Goal: Task Accomplishment & Management: Complete application form

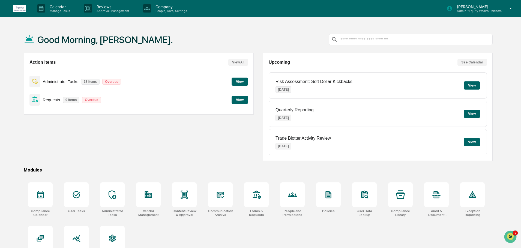
click at [240, 102] on button "View" at bounding box center [239, 100] width 16 height 8
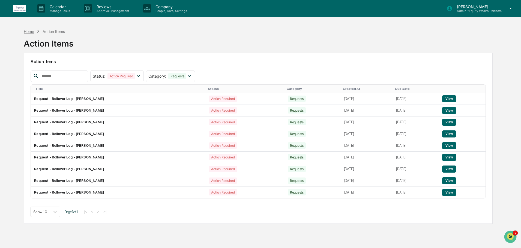
click at [31, 33] on div "Home" at bounding box center [29, 31] width 10 height 5
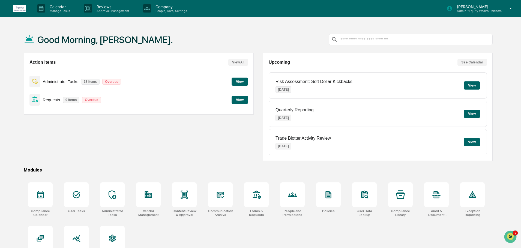
click at [240, 82] on button "View" at bounding box center [239, 82] width 16 height 8
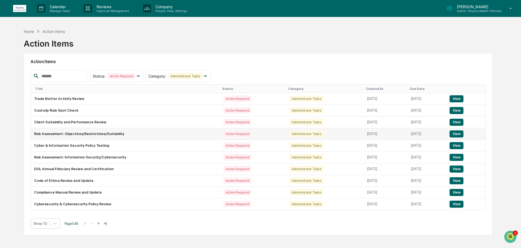
click at [452, 133] on button "View" at bounding box center [456, 134] width 14 height 7
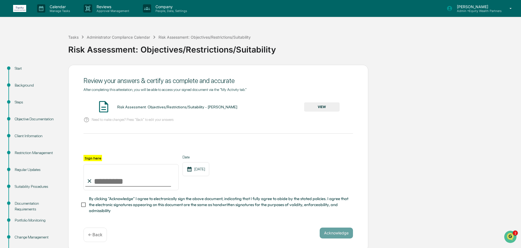
click at [326, 104] on button "VIEW" at bounding box center [321, 106] width 35 height 9
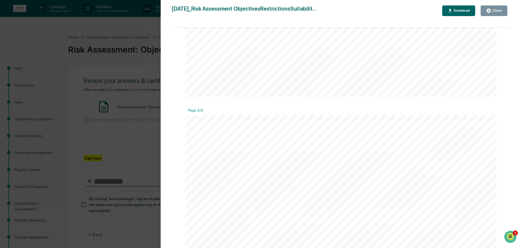
scroll to position [409, 0]
click at [457, 13] on div "Download" at bounding box center [460, 11] width 17 height 4
click at [499, 9] on div "Close" at bounding box center [496, 11] width 11 height 4
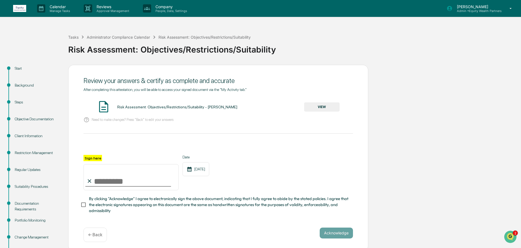
click at [128, 185] on input "Sign here" at bounding box center [130, 177] width 95 height 26
type input "**********"
click at [333, 234] on button "Acknowledge" at bounding box center [335, 233] width 33 height 11
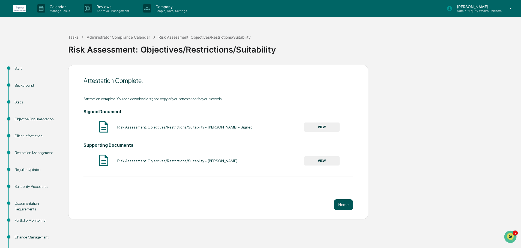
click at [347, 205] on button "Home" at bounding box center [343, 205] width 19 height 11
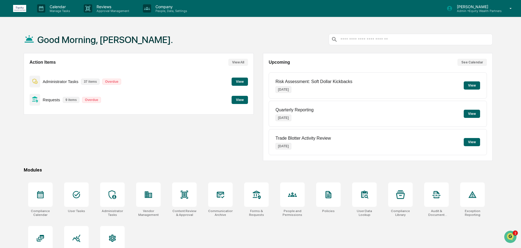
click at [237, 79] on button "View" at bounding box center [239, 82] width 16 height 8
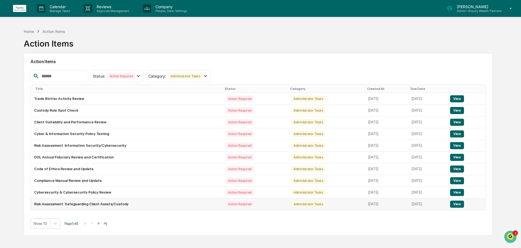
click at [459, 203] on button "View" at bounding box center [457, 204] width 14 height 7
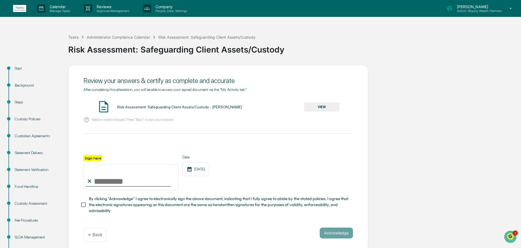
click at [330, 105] on button "VIEW" at bounding box center [321, 106] width 35 height 9
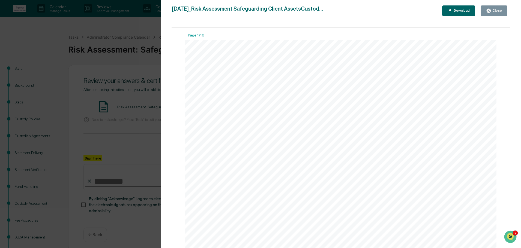
click at [465, 11] on div "Download" at bounding box center [460, 11] width 17 height 4
click at [499, 11] on div "Close" at bounding box center [496, 11] width 11 height 4
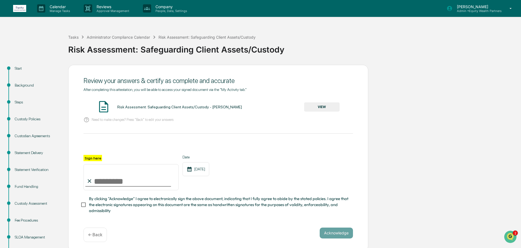
click at [124, 185] on input "Sign here" at bounding box center [130, 177] width 95 height 26
type input "**********"
click at [341, 236] on button "Acknowledge" at bounding box center [335, 233] width 33 height 11
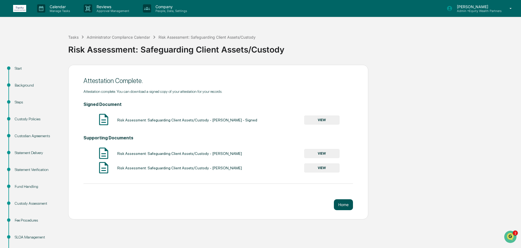
click at [343, 202] on button "Home" at bounding box center [343, 205] width 19 height 11
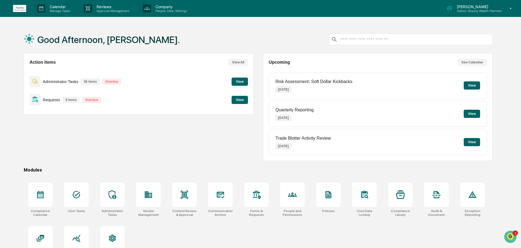
click at [239, 81] on button "View" at bounding box center [239, 82] width 16 height 8
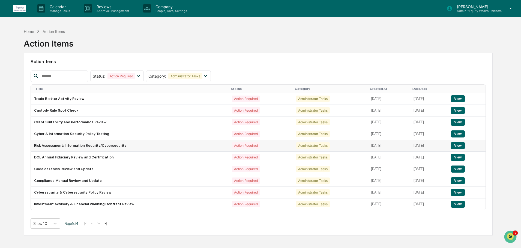
click at [458, 144] on button "View" at bounding box center [458, 145] width 14 height 7
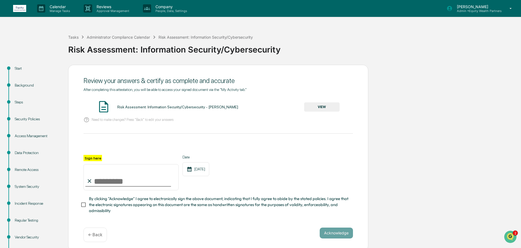
click at [322, 107] on button "VIEW" at bounding box center [321, 106] width 35 height 9
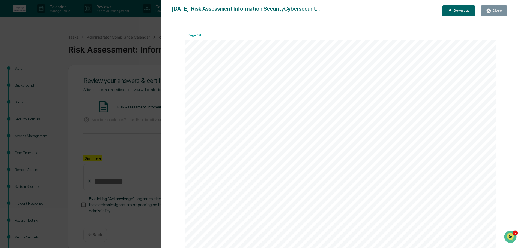
click at [463, 14] on button "Download" at bounding box center [458, 10] width 33 height 11
click at [494, 11] on div "Close" at bounding box center [496, 11] width 11 height 4
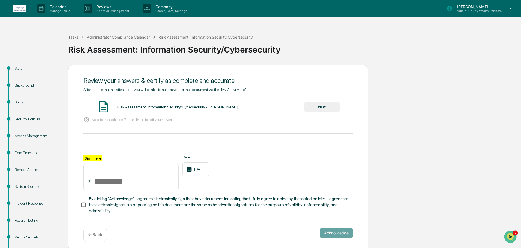
click at [114, 185] on input "Sign here" at bounding box center [130, 177] width 95 height 26
type input "**********"
click at [345, 236] on button "Acknowledge" at bounding box center [335, 233] width 33 height 11
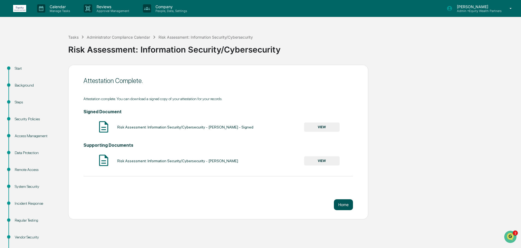
click at [346, 206] on button "Home" at bounding box center [343, 205] width 19 height 11
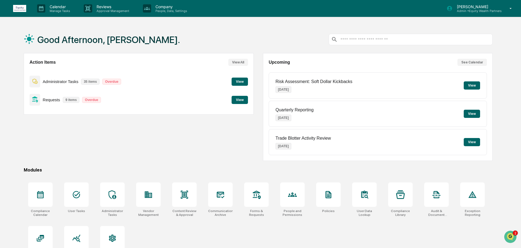
click at [242, 80] on button "View" at bounding box center [239, 82] width 16 height 8
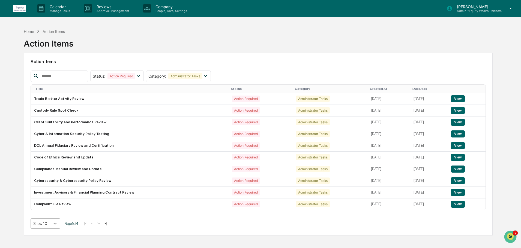
click at [53, 227] on body "Calendar Manage Tasks Reviews Approval Management Company People, Data, Setting…" at bounding box center [260, 137] width 521 height 274
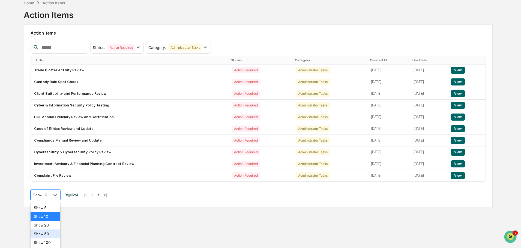
click at [48, 236] on div "Show 50" at bounding box center [46, 234] width 30 height 9
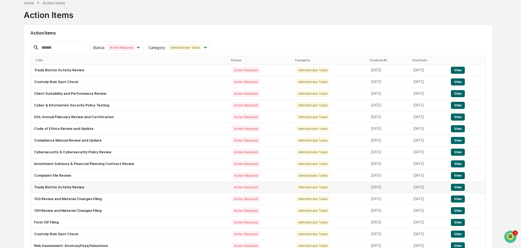
scroll to position [74, 0]
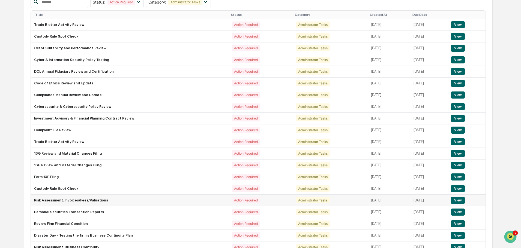
click at [463, 200] on button "View" at bounding box center [458, 200] width 14 height 7
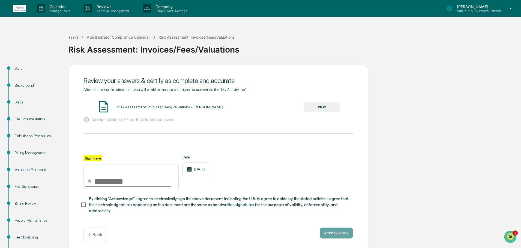
drag, startPoint x: 323, startPoint y: 107, endPoint x: 224, endPoint y: 113, distance: 99.7
click at [224, 113] on div "Risk Assessment: Invoices/Fees/Valuations - David Gilmore VIEW" at bounding box center [217, 107] width 269 height 14
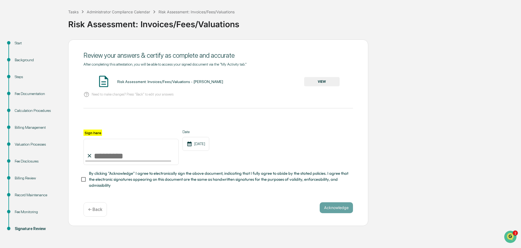
click at [30, 162] on div "Fee Disclosures" at bounding box center [37, 162] width 45 height 6
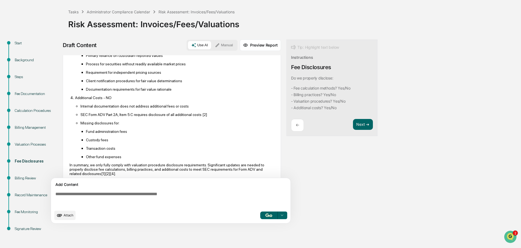
scroll to position [228, 0]
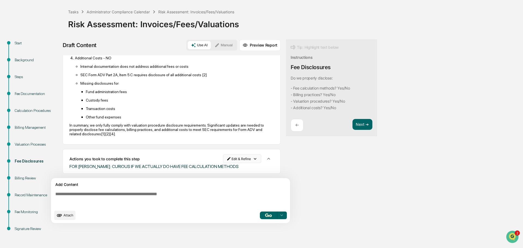
click at [250, 160] on html "Calendar Manage Tasks Reviews Approval Management Company People, Data, Setting…" at bounding box center [261, 99] width 523 height 248
click at [249, 170] on div "Edit Result" at bounding box center [240, 170] width 40 height 9
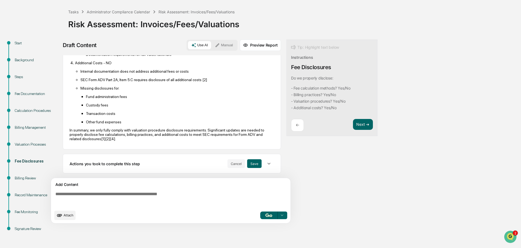
scroll to position [223, 0]
click at [231, 163] on button "Cancel" at bounding box center [235, 164] width 17 height 9
click at [240, 165] on html "Calendar Manage Tasks Reviews Approval Management Company People, Data, Setting…" at bounding box center [260, 99] width 521 height 248
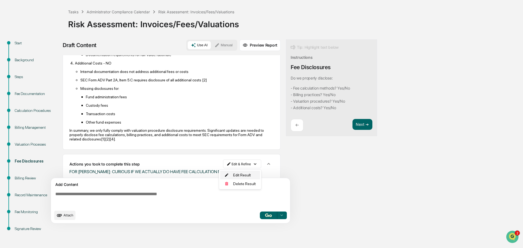
click at [240, 174] on div "Edit Result" at bounding box center [240, 175] width 40 height 9
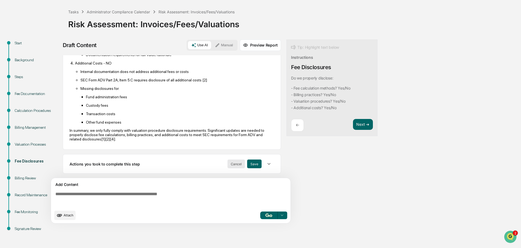
click at [229, 162] on button "Cancel" at bounding box center [235, 164] width 17 height 9
click at [267, 164] on icon "button" at bounding box center [268, 164] width 3 height 2
click at [248, 164] on html "Calendar Manage Tasks Reviews Approval Management Company People, Data, Setting…" at bounding box center [260, 99] width 521 height 248
click at [243, 185] on div "Delete Result" at bounding box center [240, 184] width 40 height 9
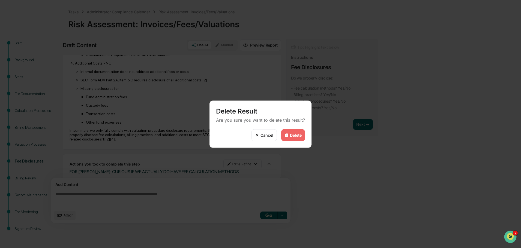
click at [293, 137] on div "Delete" at bounding box center [296, 135] width 12 height 5
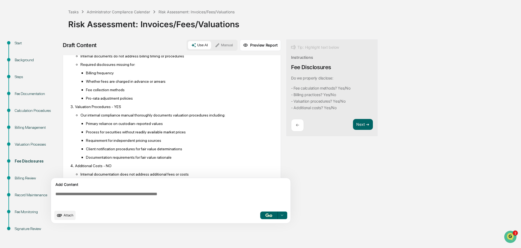
scroll to position [63, 0]
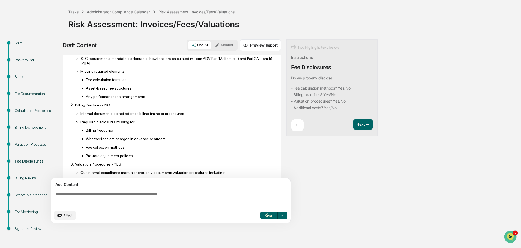
click at [228, 45] on button "Manual" at bounding box center [224, 45] width 25 height 8
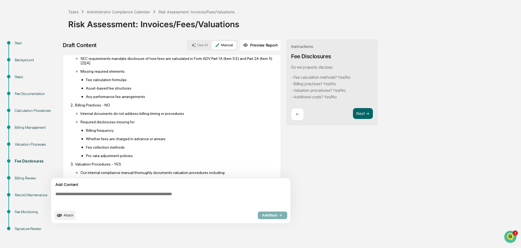
click at [134, 199] on textarea at bounding box center [171, 200] width 237 height 20
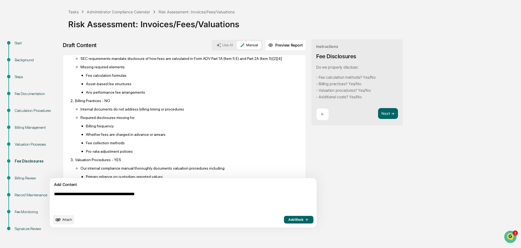
type textarea "**********"
click at [334, 199] on div "Draft Content Use AI Manual Preview Report Sources Do we properly disclose: - F…" at bounding box center [215, 136] width 305 height 192
click at [74, 11] on div "Tasks" at bounding box center [73, 12] width 10 height 5
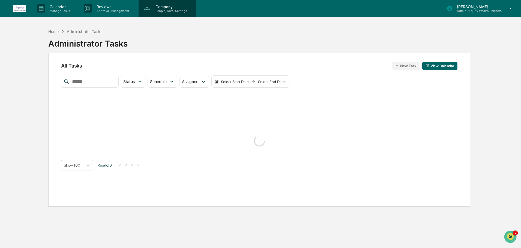
click at [171, 5] on p "Company" at bounding box center [170, 6] width 39 height 5
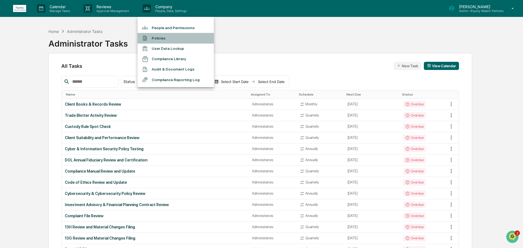
click at [159, 37] on li "Policies" at bounding box center [176, 38] width 76 height 10
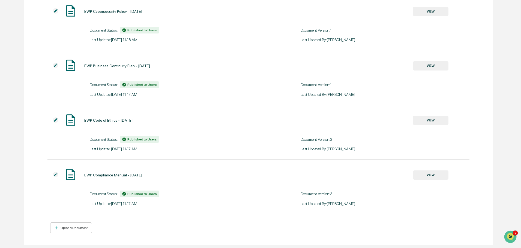
scroll to position [72, 0]
click at [74, 228] on div "Upload Document" at bounding box center [73, 228] width 28 height 4
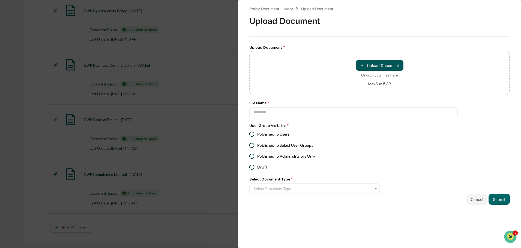
click at [375, 63] on button "＋ Upload Document" at bounding box center [379, 65] width 47 height 11
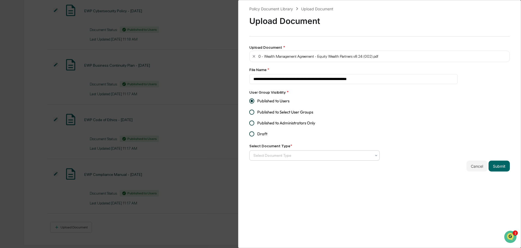
click at [291, 155] on div at bounding box center [312, 155] width 118 height 5
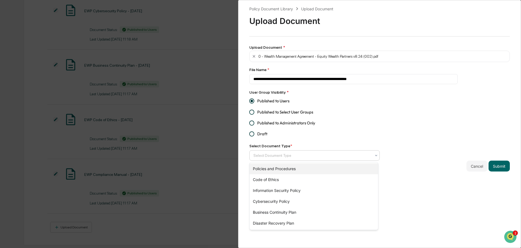
click at [291, 167] on div "Policies and Procedures" at bounding box center [313, 169] width 128 height 11
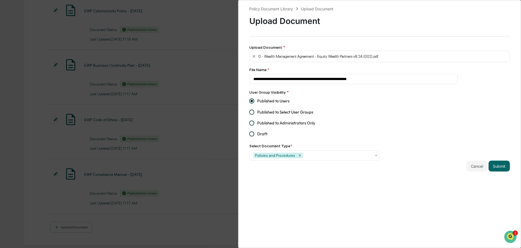
click at [431, 139] on div "**********" at bounding box center [379, 89] width 260 height 166
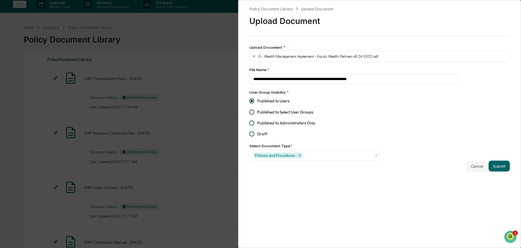
scroll to position [0, 0]
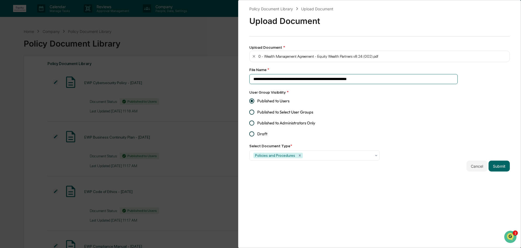
click at [259, 79] on input "**********" at bounding box center [353, 79] width 208 height 10
type input "**********"
click at [500, 164] on button "Submit" at bounding box center [498, 166] width 21 height 11
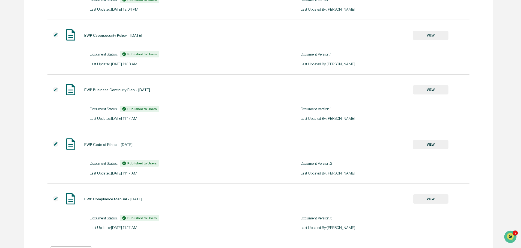
scroll to position [127, 0]
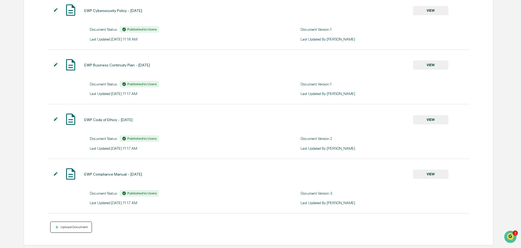
click at [70, 228] on div "Upload Document" at bounding box center [73, 227] width 28 height 4
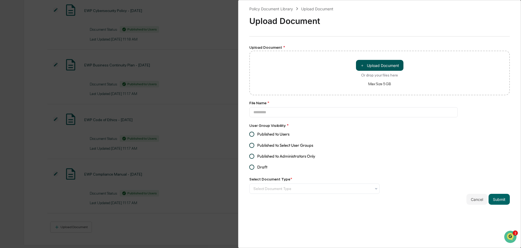
click at [386, 61] on button "＋ Upload Document" at bounding box center [379, 65] width 47 height 11
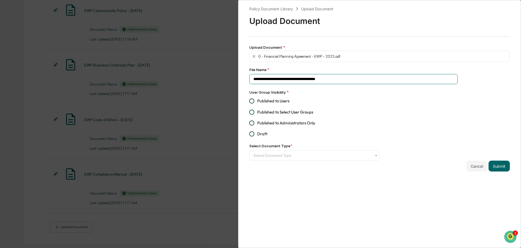
click at [259, 79] on input "**********" at bounding box center [353, 79] width 208 height 10
type input "**********"
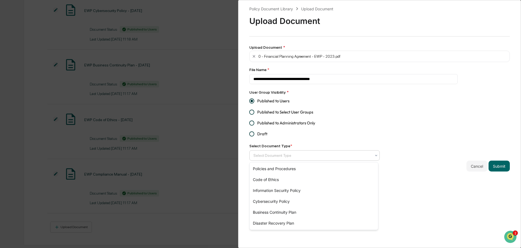
click at [289, 153] on div at bounding box center [312, 155] width 118 height 5
click at [288, 168] on div "Policies and Procedures" at bounding box center [313, 169] width 128 height 11
click at [430, 193] on div "**********" at bounding box center [379, 124] width 283 height 248
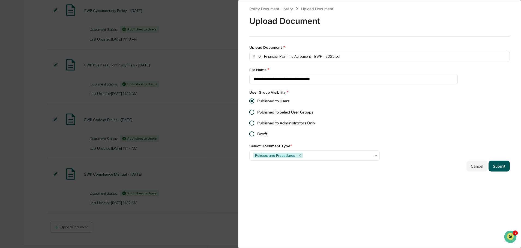
click at [495, 168] on button "Submit" at bounding box center [498, 166] width 21 height 11
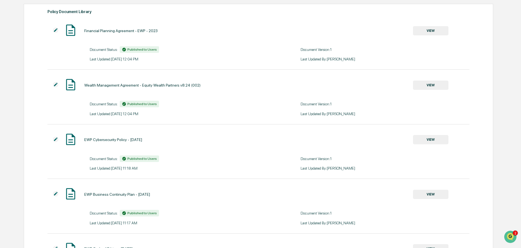
scroll to position [0, 0]
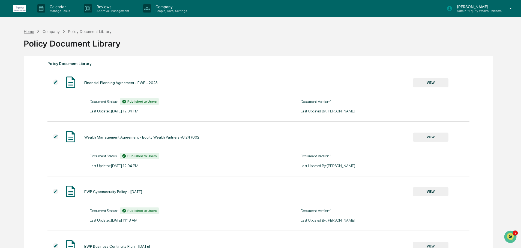
click at [31, 30] on div "Home" at bounding box center [29, 31] width 10 height 5
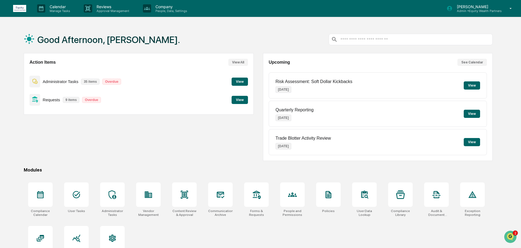
click at [242, 82] on button "View" at bounding box center [239, 82] width 16 height 8
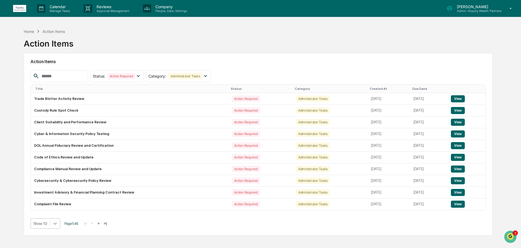
click at [59, 224] on body "Calendar Manage Tasks Reviews Approval Management Company People, Data, Setting…" at bounding box center [260, 137] width 521 height 274
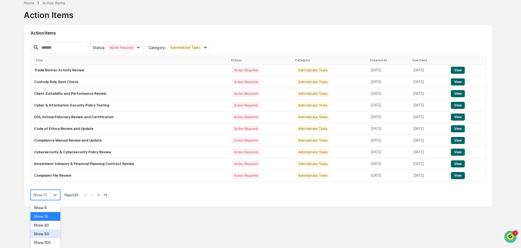
click at [50, 234] on div "Show 50" at bounding box center [46, 234] width 30 height 9
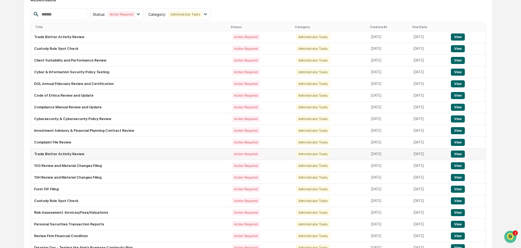
scroll to position [74, 0]
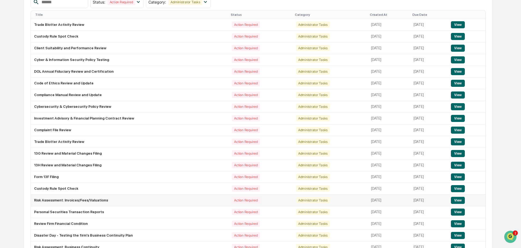
click at [460, 202] on button "View" at bounding box center [458, 200] width 14 height 7
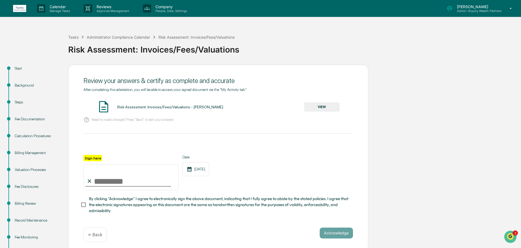
click at [30, 188] on div "Fee Disclosures" at bounding box center [37, 187] width 45 height 6
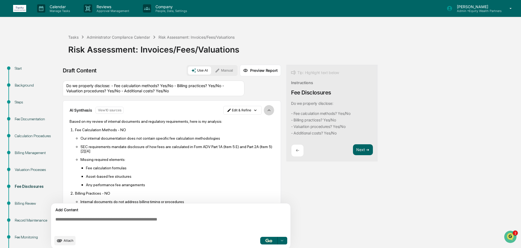
click at [267, 110] on icon "button" at bounding box center [269, 110] width 6 height 6
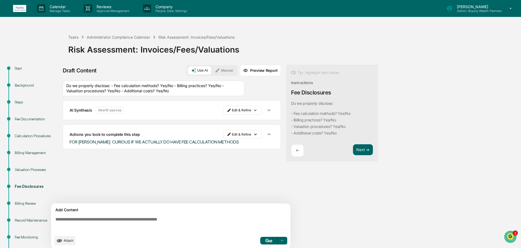
click at [267, 110] on icon "button" at bounding box center [269, 110] width 6 height 6
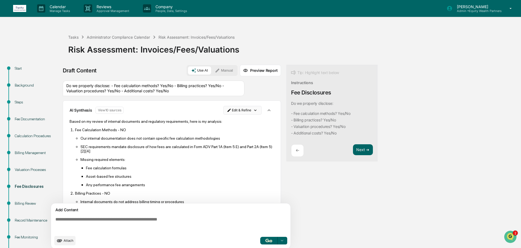
click at [253, 111] on html "Calendar Manage Tasks Reviews Approval Management Company People, Data, Setting…" at bounding box center [260, 124] width 521 height 248
click at [247, 131] on div "Delete Result" at bounding box center [240, 130] width 40 height 9
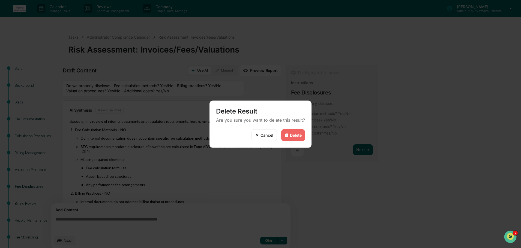
click at [300, 137] on div "Delete" at bounding box center [296, 135] width 12 height 5
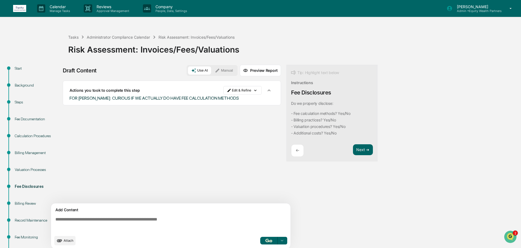
click at [266, 91] on icon "button" at bounding box center [269, 91] width 6 height 6
click at [254, 91] on html "Calendar Manage Tasks Reviews Approval Management Company People, Data, Setting…" at bounding box center [260, 124] width 521 height 248
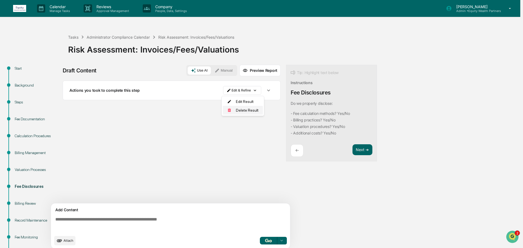
click at [249, 112] on div "Delete Result" at bounding box center [243, 110] width 40 height 9
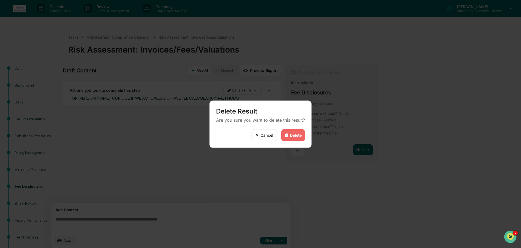
click at [294, 134] on div "Delete" at bounding box center [296, 135] width 12 height 5
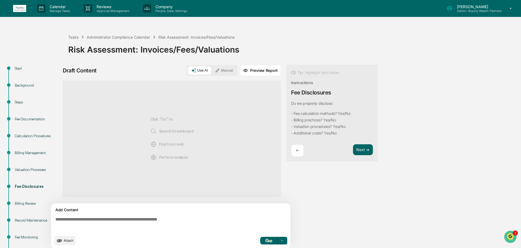
click at [290, 102] on div "Tip: Highlight text below Instructions Fee Disclosures Do we properly disclose:…" at bounding box center [331, 113] width 91 height 97
click at [291, 103] on div "Tip: Highlight text below Instructions Fee Disclosures Do we properly disclose:…" at bounding box center [331, 113] width 91 height 97
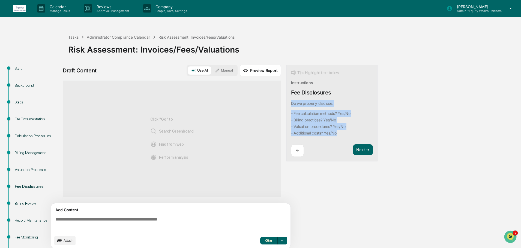
drag, startPoint x: 291, startPoint y: 103, endPoint x: 339, endPoint y: 135, distance: 56.6
click at [339, 135] on div "Do we properly disclose: - Fee calculation methods? Yes/No - Billing practices?…" at bounding box center [320, 118] width 59 height 36
copy div "Do we properly disclose: - Fee calculation methods? Yes/No - Billing practices?…"
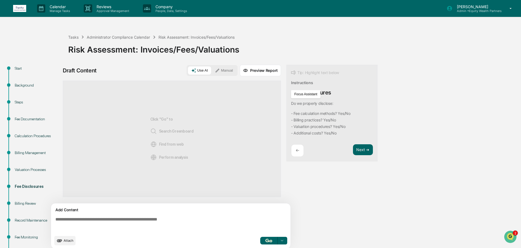
click at [120, 218] on textarea at bounding box center [171, 225] width 237 height 20
paste textarea "**********"
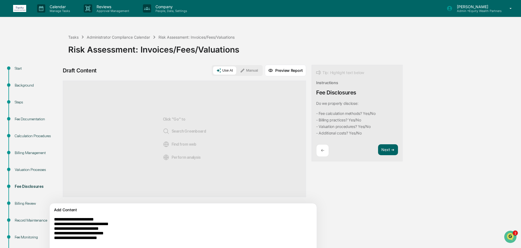
scroll to position [25, 0]
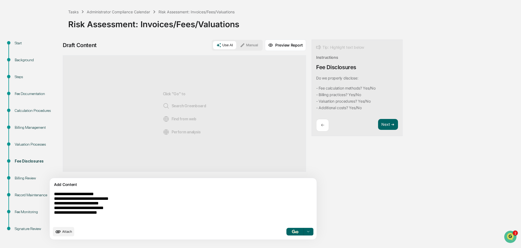
type textarea "**********"
click at [306, 232] on icon at bounding box center [308, 232] width 4 height 4
click at [249, 206] on span "Search Greenboard" at bounding box center [260, 203] width 37 height 9
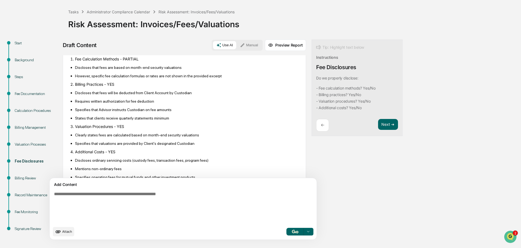
scroll to position [81, 0]
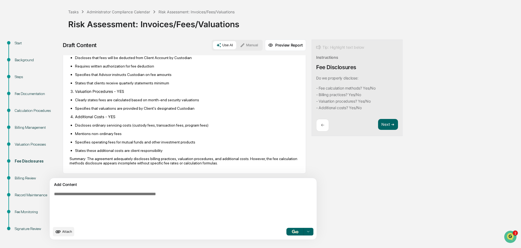
click at [23, 178] on div "Billing Review" at bounding box center [37, 179] width 45 height 6
click at [28, 179] on div "Billing Review" at bounding box center [37, 179] width 45 height 6
click at [378, 125] on button "Next ➔" at bounding box center [388, 124] width 20 height 11
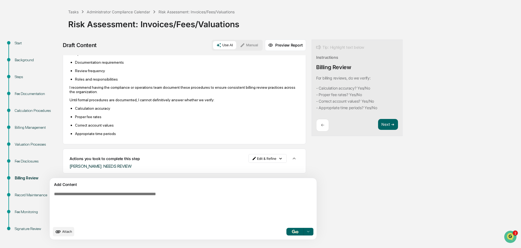
scroll to position [0, 0]
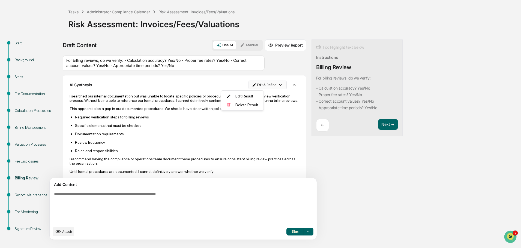
click at [252, 84] on html "Calendar Manage Tasks Reviews Approval Management Company People, Data, Setting…" at bounding box center [260, 99] width 521 height 248
click at [244, 106] on div "Delete Result" at bounding box center [240, 105] width 40 height 9
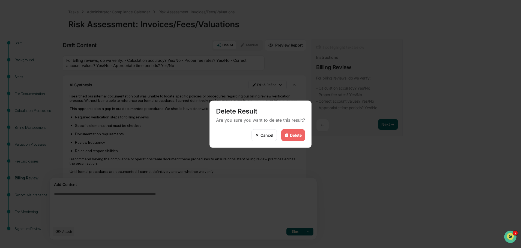
click at [295, 134] on div "Delete" at bounding box center [296, 135] width 12 height 5
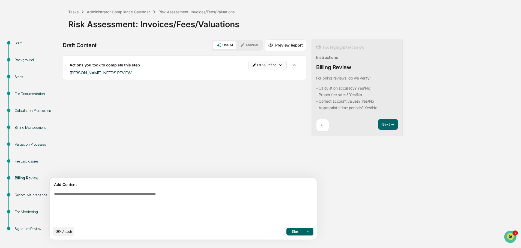
click at [255, 64] on html "Calendar Manage Tasks Reviews Approval Management Company People, Data, Setting…" at bounding box center [260, 99] width 521 height 248
click at [248, 86] on div "Delete Result" at bounding box center [243, 85] width 40 height 9
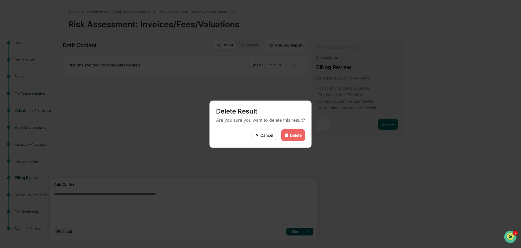
click at [293, 133] on div "Delete" at bounding box center [296, 135] width 12 height 5
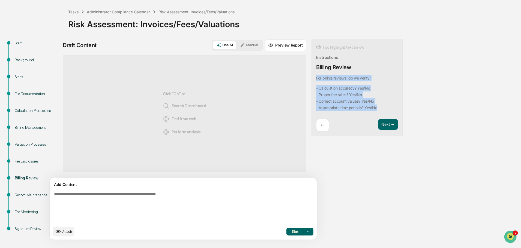
drag, startPoint x: 291, startPoint y: 79, endPoint x: 353, endPoint y: 107, distance: 67.8
click at [353, 107] on div "For billing reviews, do we verify: - Calculation accuracy? Yes/No - Proper fee …" at bounding box center [347, 95] width 63 height 40
copy div "For billing reviews, do we verify: - Calculation accuracy? Yes/No - Proper fee …"
click at [124, 194] on textarea at bounding box center [170, 208] width 237 height 36
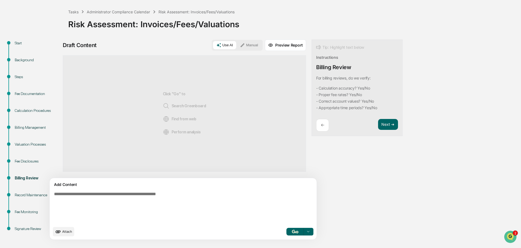
paste textarea "**********"
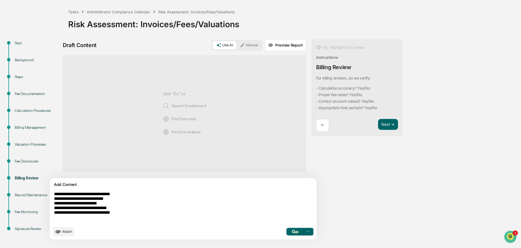
type textarea "**********"
click at [306, 233] on icon at bounding box center [308, 232] width 4 height 4
click at [252, 205] on span "Search Greenboard" at bounding box center [260, 203] width 37 height 9
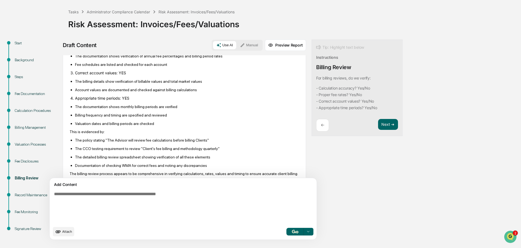
scroll to position [106, 0]
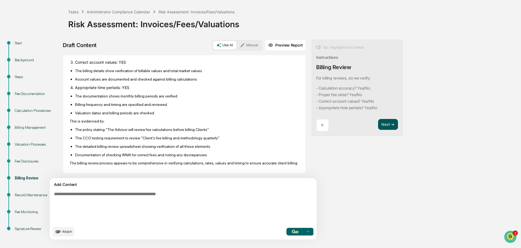
click at [378, 125] on button "Next ➔" at bounding box center [388, 124] width 20 height 11
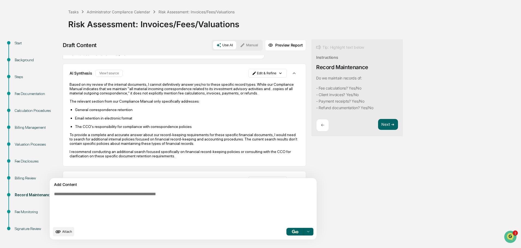
scroll to position [0, 0]
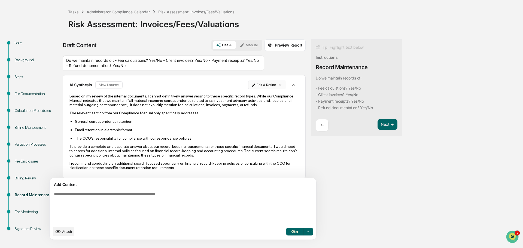
click at [251, 87] on html "Calendar Manage Tasks Reviews Approval Management Company People, Data, Setting…" at bounding box center [261, 99] width 523 height 248
click at [248, 103] on div "Delete Result" at bounding box center [240, 105] width 40 height 9
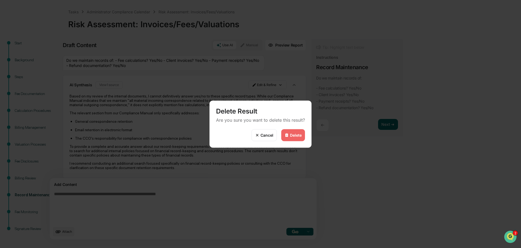
click at [296, 133] on div "Delete" at bounding box center [296, 135] width 12 height 5
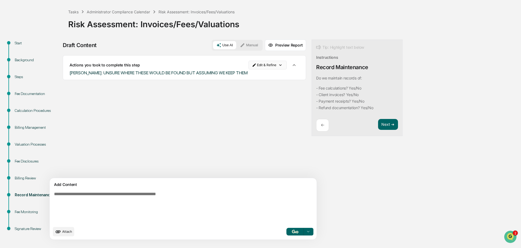
click at [253, 64] on html "Calendar Manage Tasks Reviews Approval Management Company People, Data, Setting…" at bounding box center [260, 99] width 521 height 248
click at [248, 86] on div "Delete Result" at bounding box center [243, 85] width 40 height 9
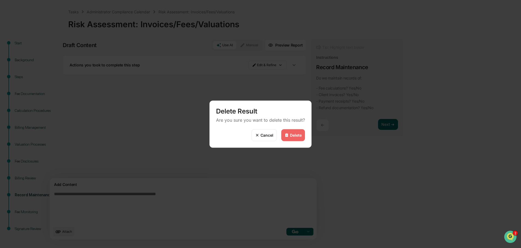
click at [300, 136] on div "Delete" at bounding box center [296, 135] width 12 height 5
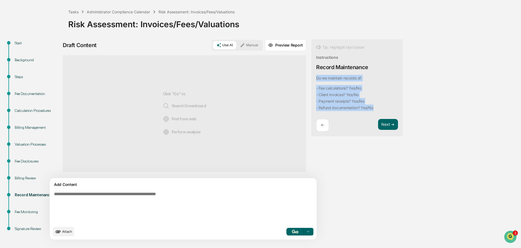
drag, startPoint x: 291, startPoint y: 78, endPoint x: 355, endPoint y: 108, distance: 71.1
click at [355, 108] on div "Tip: Highlight text below Instructions Record Maintenance Do we maintain record…" at bounding box center [356, 88] width 91 height 97
copy div "Do we maintain records of: - Fee calculations? Yes/No - Client invoices? Yes/No…"
click at [121, 196] on textarea at bounding box center [170, 208] width 237 height 36
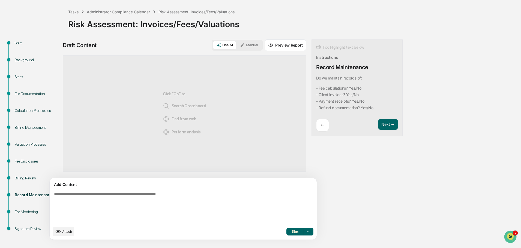
paste textarea "**********"
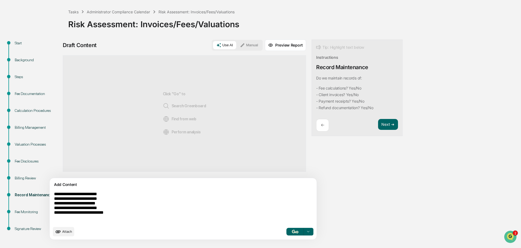
type textarea "**********"
click at [292, 232] on img "button" at bounding box center [295, 232] width 7 height 4
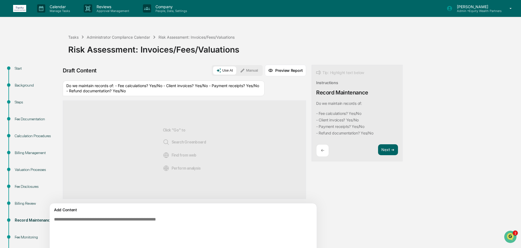
click at [207, 88] on div "Do we maintain records of: - Fee calculations? Yes/No - Client invoices? Yes/No…" at bounding box center [164, 89] width 202 height 16
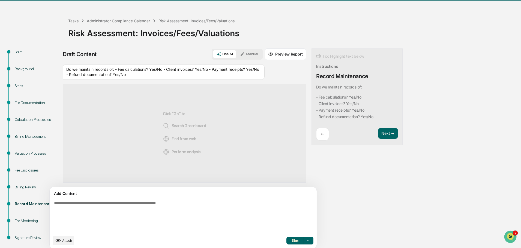
scroll to position [25, 0]
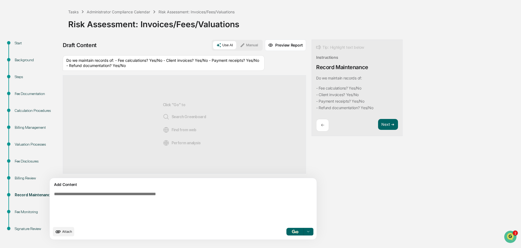
click at [227, 65] on div "Do we maintain records of: - Fee calculations? Yes/No - Client invoices? Yes/No…" at bounding box center [164, 63] width 202 height 16
click at [227, 110] on div "Click "Go" to Search Greenboard Find from web Perform analysis" at bounding box center [184, 124] width 243 height 99
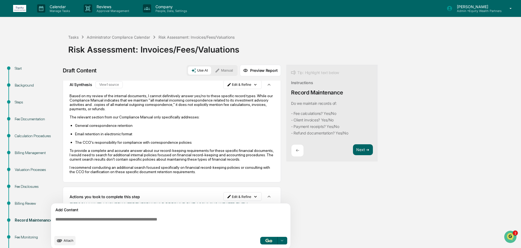
scroll to position [38, 0]
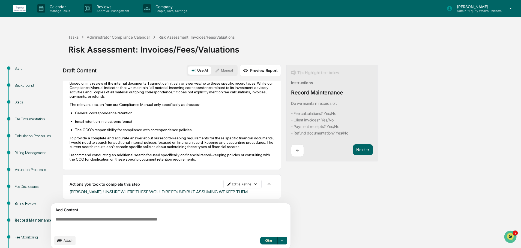
click at [268, 185] on icon "button" at bounding box center [269, 184] width 6 height 6
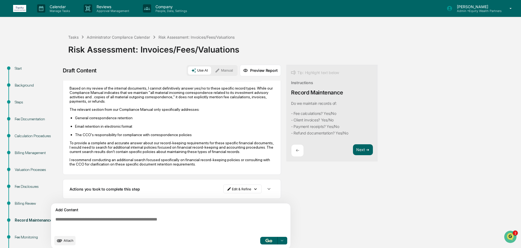
scroll to position [33, 0]
click at [256, 188] on html "Calendar Manage Tasks Reviews Approval Management Company People, Data, Setting…" at bounding box center [260, 124] width 521 height 248
click at [246, 208] on div "Delete Result" at bounding box center [240, 209] width 40 height 9
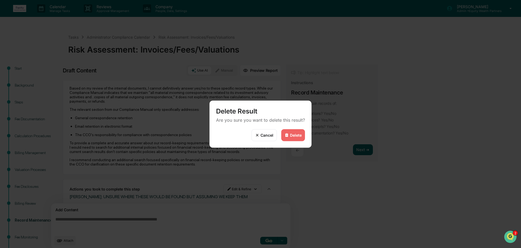
click at [295, 136] on div "Delete" at bounding box center [296, 135] width 12 height 5
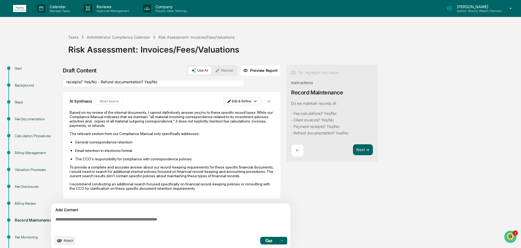
click at [254, 101] on html "Calendar Manage Tasks Reviews Approval Management Company People, Data, Setting…" at bounding box center [260, 124] width 521 height 248
click at [243, 122] on div "Delete Result" at bounding box center [240, 121] width 40 height 9
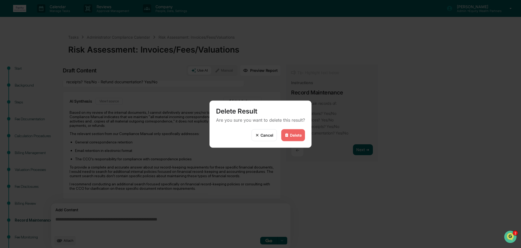
click at [295, 134] on div "Delete" at bounding box center [296, 135] width 12 height 5
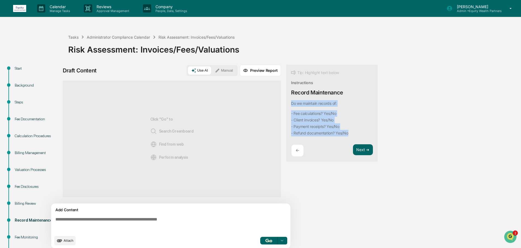
drag, startPoint x: 290, startPoint y: 104, endPoint x: 348, endPoint y: 135, distance: 65.5
click at [348, 135] on div "Tip: Highlight text below Instructions Record Maintenance Do we maintain record…" at bounding box center [331, 113] width 91 height 97
copy div "Do we maintain records of: - Fee calculations? Yes/No - Client invoices? Yes/No…"
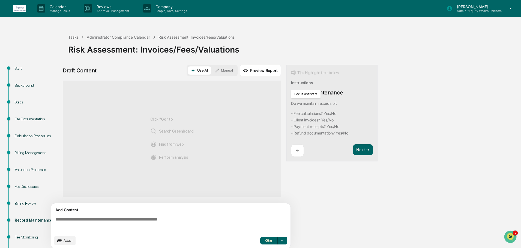
click at [155, 218] on textarea at bounding box center [171, 225] width 237 height 20
paste textarea "**********"
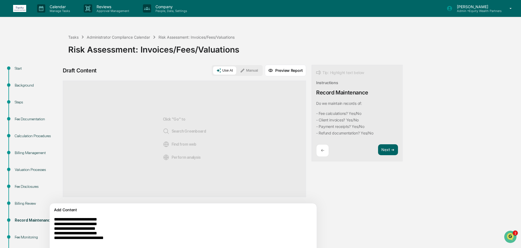
scroll to position [25, 0]
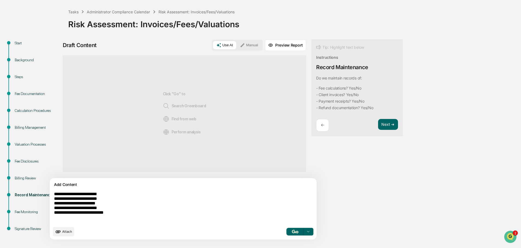
type textarea "**********"
click at [304, 231] on div at bounding box center [308, 232] width 9 height 9
click at [245, 203] on span "Search Greenboard" at bounding box center [260, 203] width 37 height 9
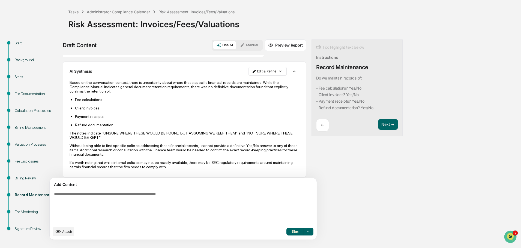
scroll to position [17, 0]
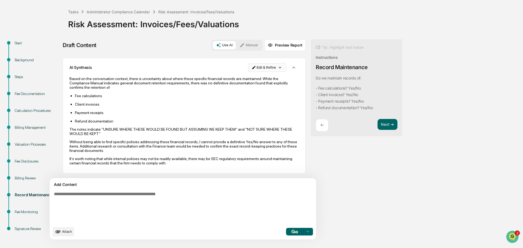
click at [247, 67] on html "Calendar Manage Tasks Reviews Approval Management Company People, Data, Setting…" at bounding box center [261, 99] width 523 height 248
click at [244, 86] on div "Delete Result" at bounding box center [240, 87] width 40 height 9
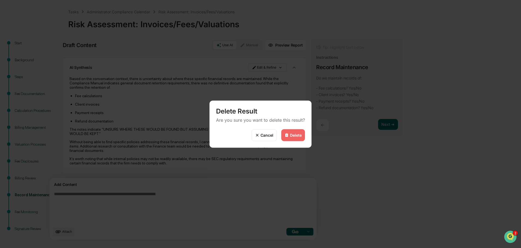
click at [296, 136] on div "Delete" at bounding box center [296, 135] width 12 height 5
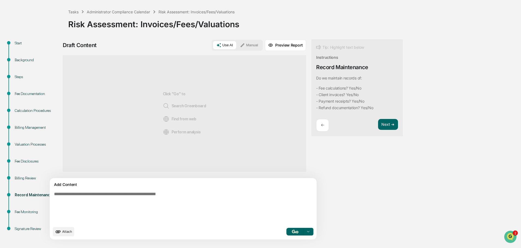
scroll to position [0, 0]
click at [134, 204] on textarea at bounding box center [170, 208] width 237 height 36
paste textarea "**********"
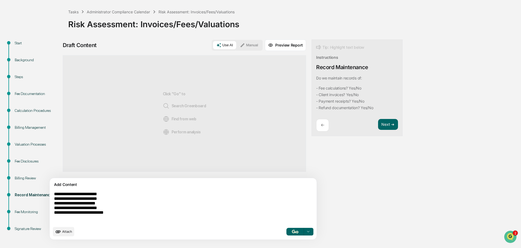
type textarea "**********"
click at [307, 232] on icon at bounding box center [308, 231] width 2 height 1
click at [292, 231] on img "button" at bounding box center [295, 232] width 7 height 4
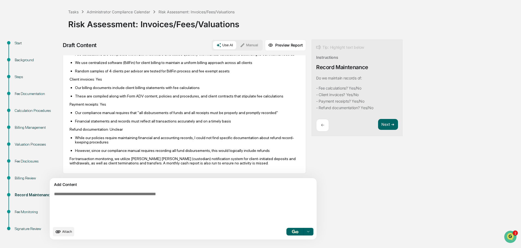
scroll to position [67, 0]
click at [237, 46] on button "Manual" at bounding box center [249, 45] width 25 height 8
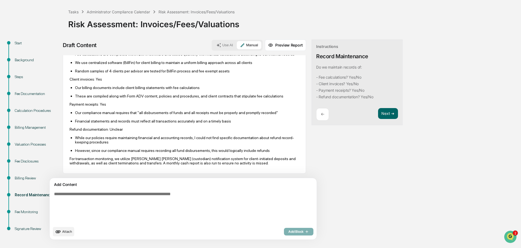
click at [132, 204] on textarea at bounding box center [170, 208] width 237 height 36
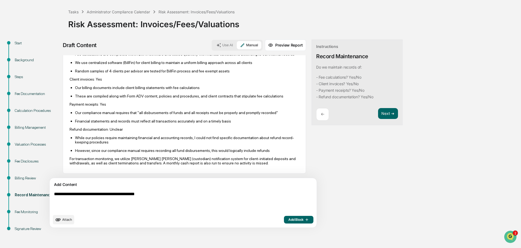
type textarea "**********"
click at [288, 221] on span "Add Block" at bounding box center [298, 220] width 21 height 4
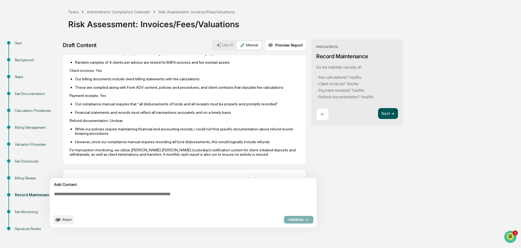
click at [378, 114] on button "Next ➔" at bounding box center [388, 113] width 20 height 11
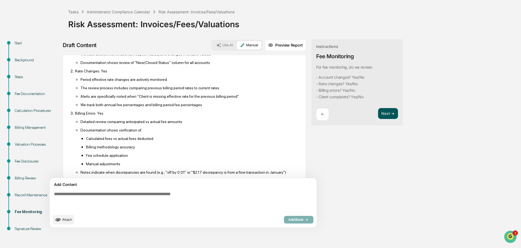
click at [378, 114] on button "Next ➔" at bounding box center [388, 113] width 20 height 11
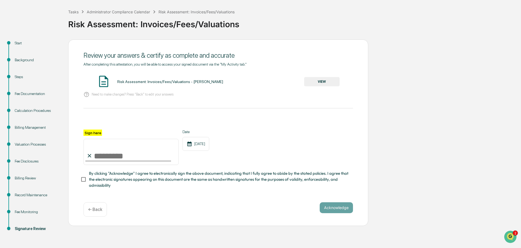
click at [321, 82] on button "VIEW" at bounding box center [321, 81] width 35 height 9
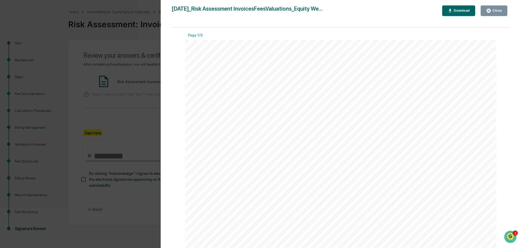
click at [461, 10] on div "Download" at bounding box center [460, 11] width 17 height 4
click at [495, 11] on div "Close" at bounding box center [496, 11] width 11 height 4
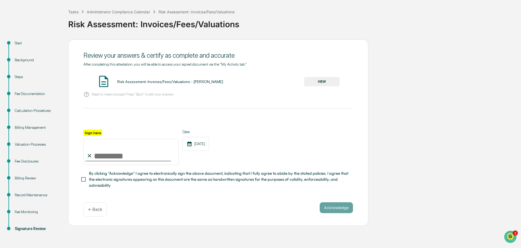
click at [115, 158] on input "Sign here" at bounding box center [130, 152] width 95 height 26
type input "**********"
click at [336, 210] on button "Acknowledge" at bounding box center [335, 208] width 33 height 11
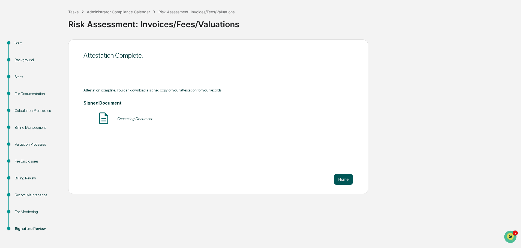
click at [346, 181] on button "Home" at bounding box center [343, 179] width 19 height 11
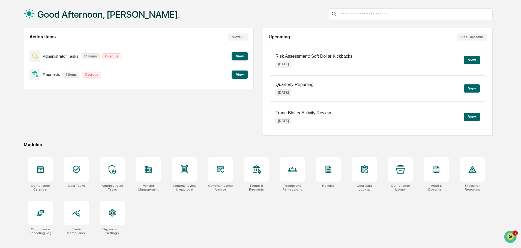
click at [241, 57] on button "View" at bounding box center [239, 56] width 16 height 8
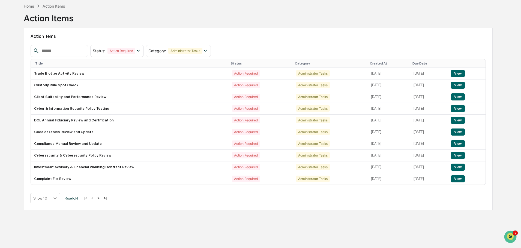
scroll to position [29, 0]
click at [57, 198] on div at bounding box center [55, 198] width 10 height 10
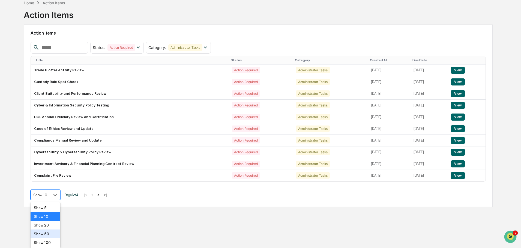
click at [49, 232] on div "Show 50" at bounding box center [46, 234] width 30 height 9
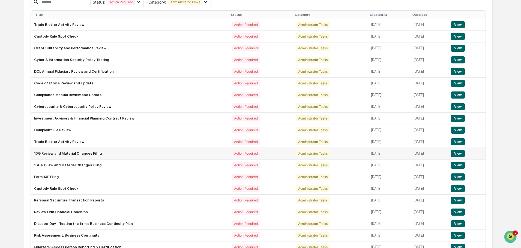
scroll to position [119, 0]
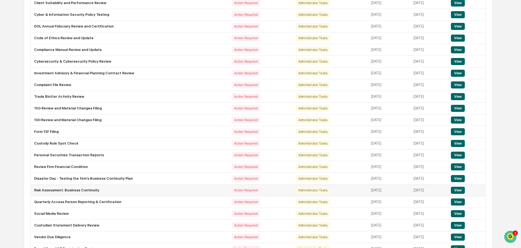
click at [463, 189] on button "View" at bounding box center [458, 190] width 14 height 7
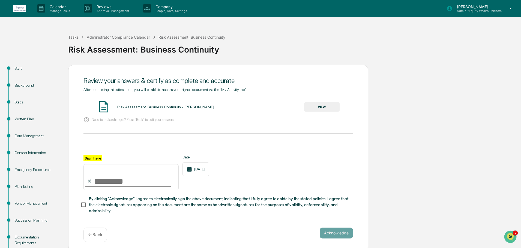
click at [325, 107] on button "VIEW" at bounding box center [321, 106] width 35 height 9
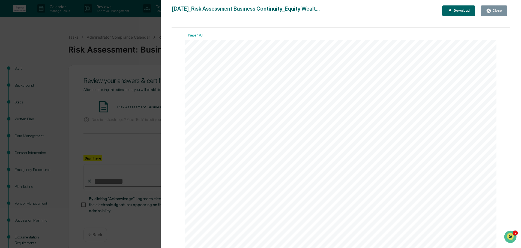
drag, startPoint x: 462, startPoint y: 11, endPoint x: 393, endPoint y: 165, distance: 168.0
click at [393, 165] on div "2025-09-19_Risk Assessment Business Continuity_Equity Wealt... Close Download P…" at bounding box center [340, 129] width 339 height 248
click at [461, 8] on button "Download" at bounding box center [458, 10] width 33 height 11
click at [504, 10] on button "Close" at bounding box center [493, 10] width 27 height 11
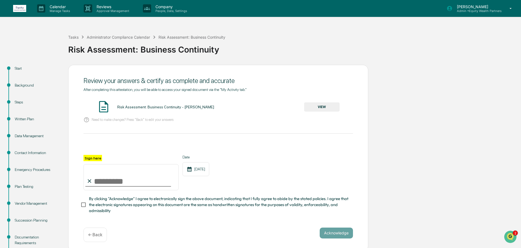
click at [115, 184] on input "Sign here" at bounding box center [130, 177] width 95 height 26
type input "**********"
click at [342, 233] on button "Acknowledge" at bounding box center [335, 233] width 33 height 11
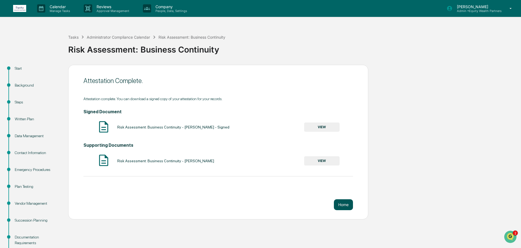
click at [344, 206] on button "Home" at bounding box center [343, 205] width 19 height 11
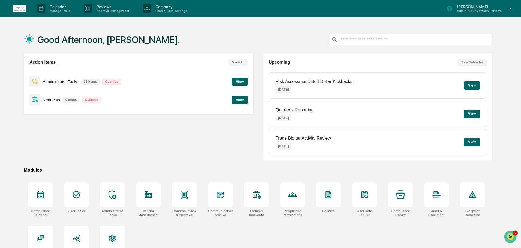
click at [242, 81] on button "View" at bounding box center [239, 82] width 16 height 8
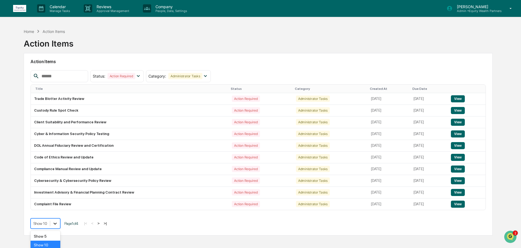
scroll to position [29, 0]
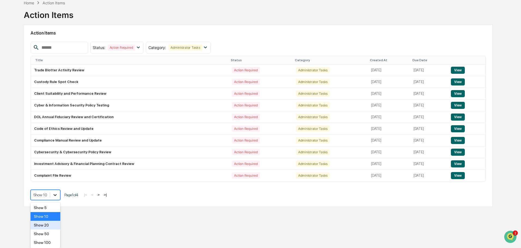
click at [55, 224] on body "Calendar Manage Tasks Reviews Approval Management Company People, Data, Setting…" at bounding box center [260, 108] width 521 height 274
click at [50, 237] on div "Show 50" at bounding box center [46, 234] width 30 height 9
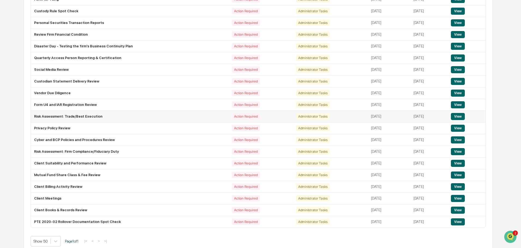
scroll to position [257, 0]
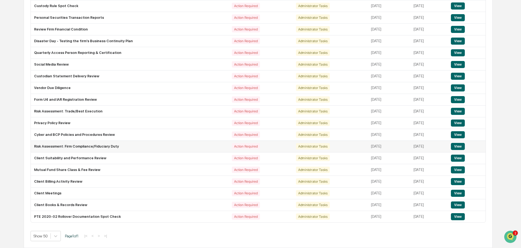
click at [463, 148] on button "View" at bounding box center [458, 146] width 14 height 7
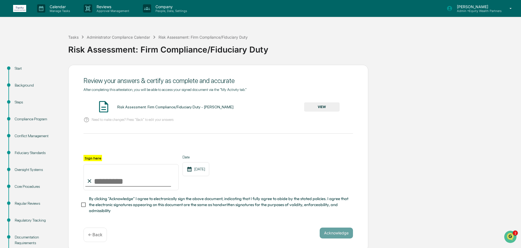
click at [27, 188] on div "Core Procedures" at bounding box center [37, 187] width 45 height 6
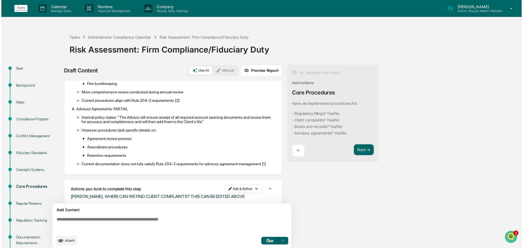
scroll to position [161, 0]
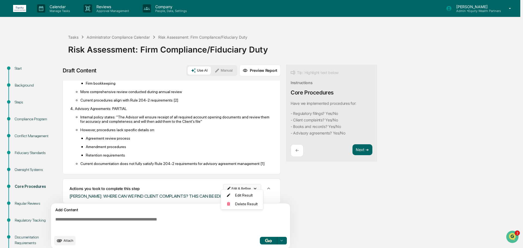
click at [243, 185] on html "Calendar Manage Tasks Reviews Approval Management Company People, Data, Setting…" at bounding box center [261, 124] width 523 height 248
click at [241, 204] on div "Delete Result" at bounding box center [240, 204] width 40 height 9
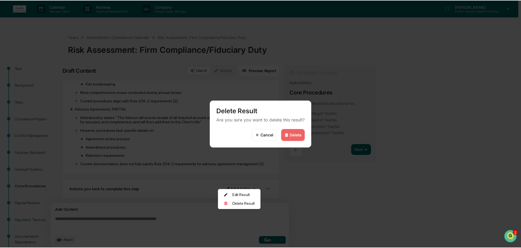
scroll to position [156, 0]
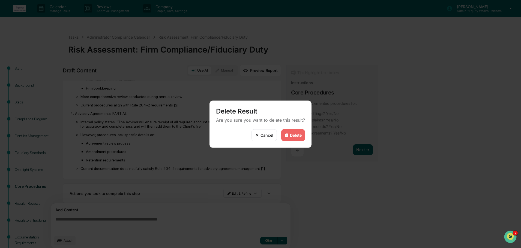
click at [292, 135] on div "Delete" at bounding box center [296, 135] width 12 height 5
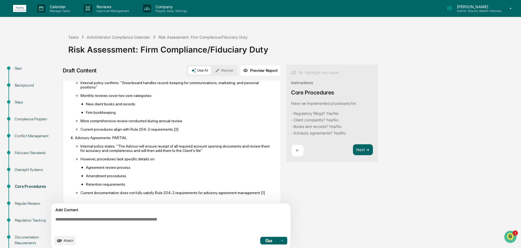
scroll to position [0, 0]
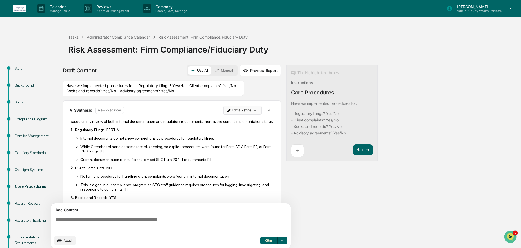
click at [239, 108] on html "Calendar Manage Tasks Reviews Approval Management Company People, Data, Setting…" at bounding box center [260, 124] width 521 height 248
click at [239, 133] on div "Delete Result" at bounding box center [240, 130] width 40 height 9
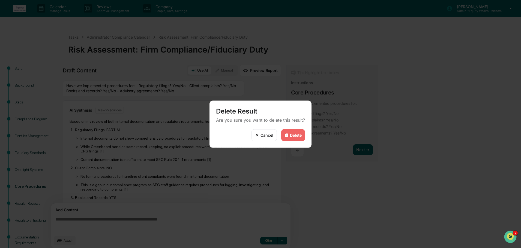
click at [300, 133] on div "Delete" at bounding box center [296, 135] width 12 height 5
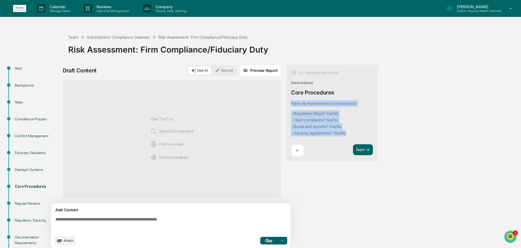
drag, startPoint x: 291, startPoint y: 104, endPoint x: 349, endPoint y: 135, distance: 65.4
click at [349, 135] on div "Have we implemented procedures for: - Regulatory filings? Yes/No - Client compl…" at bounding box center [324, 118] width 66 height 36
copy div "Have we implemented procedures for: - Regulatory filings? Yes/No - Client compl…"
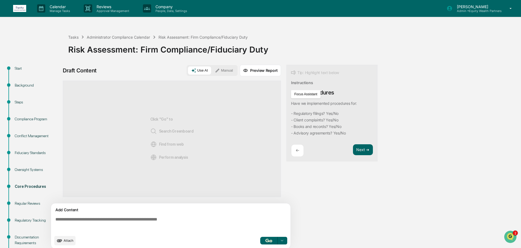
click at [119, 221] on textarea at bounding box center [171, 225] width 237 height 20
paste textarea "**********"
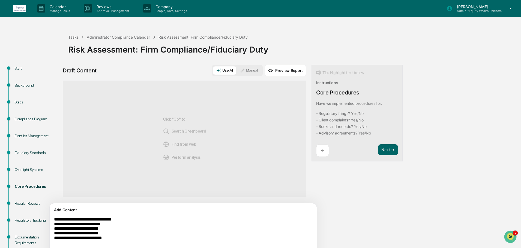
scroll to position [25, 0]
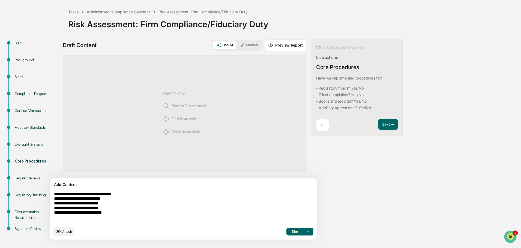
type textarea "**********"
click at [286, 230] on button "button" at bounding box center [294, 232] width 17 height 8
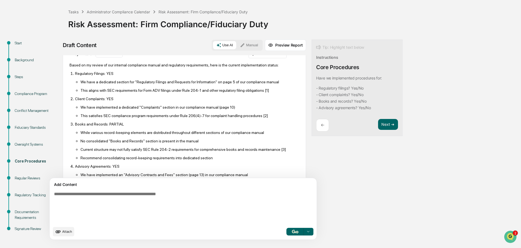
scroll to position [0, 0]
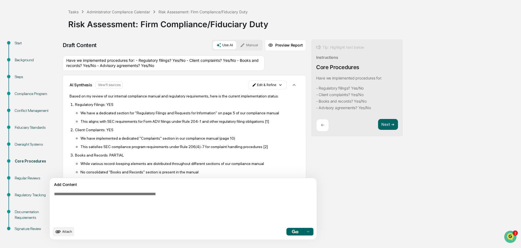
click at [31, 194] on div "Regulatory Tracking" at bounding box center [37, 195] width 45 height 6
click at [378, 125] on button "Next ➔" at bounding box center [388, 124] width 20 height 11
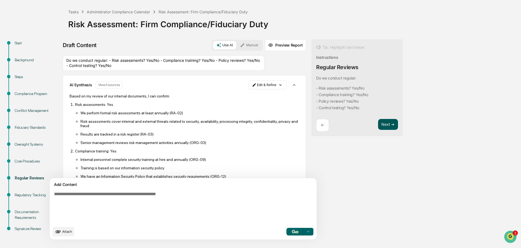
click at [378, 125] on button "Next ➔" at bounding box center [388, 124] width 20 height 11
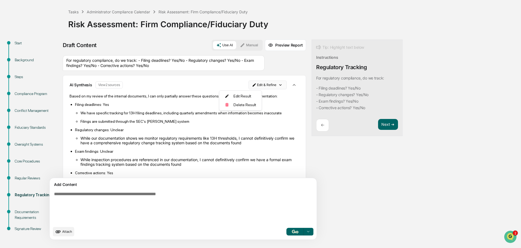
click at [251, 86] on html "Calendar Manage Tasks Reviews Approval Management Company People, Data, Setting…" at bounding box center [260, 99] width 521 height 248
click at [243, 105] on div "Delete Result" at bounding box center [240, 105] width 40 height 9
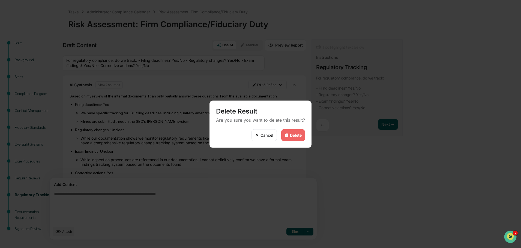
click at [296, 137] on div "Delete" at bounding box center [296, 135] width 12 height 5
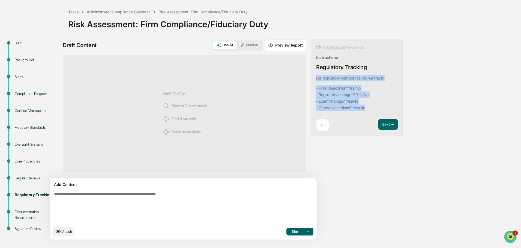
drag, startPoint x: 290, startPoint y: 78, endPoint x: 342, endPoint y: 107, distance: 59.4
click at [342, 107] on div "Tip: Highlight text below Instructions Regulatory Tracking For regulatory compl…" at bounding box center [356, 88] width 91 height 97
copy div "For regulatory compliance, do we track: - Filing deadlines? Yes/No - Regulatory…"
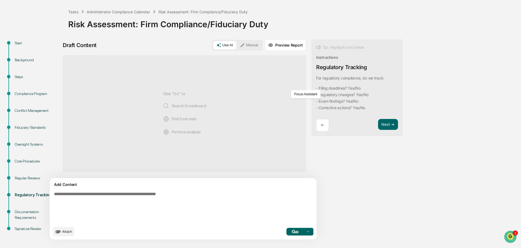
click at [140, 194] on textarea at bounding box center [170, 208] width 237 height 36
paste textarea "**********"
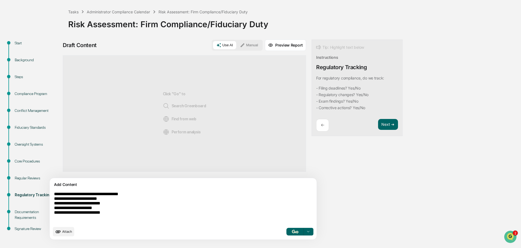
type textarea "**********"
click at [292, 232] on img "button" at bounding box center [295, 232] width 7 height 4
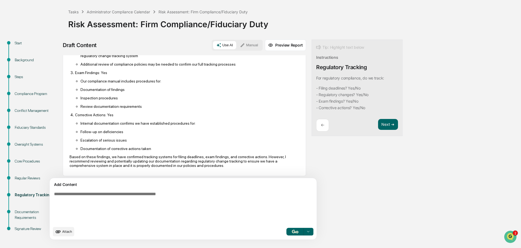
scroll to position [98, 0]
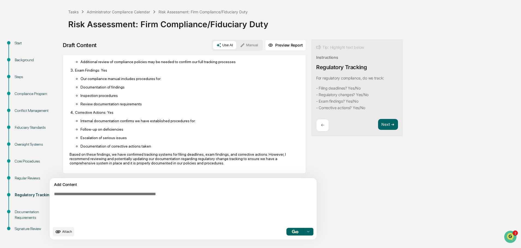
click at [237, 45] on button "Manual" at bounding box center [249, 45] width 25 height 8
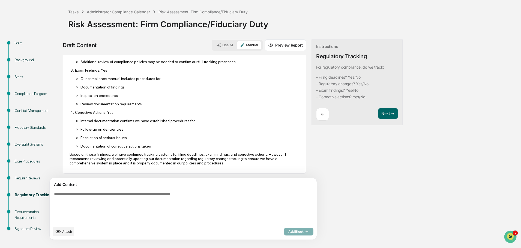
click at [131, 198] on textarea at bounding box center [170, 208] width 237 height 36
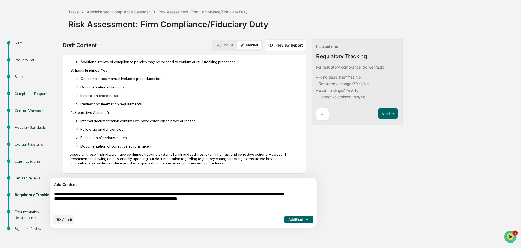
type textarea "**********"
click at [288, 218] on span "Add Block" at bounding box center [298, 220] width 21 height 4
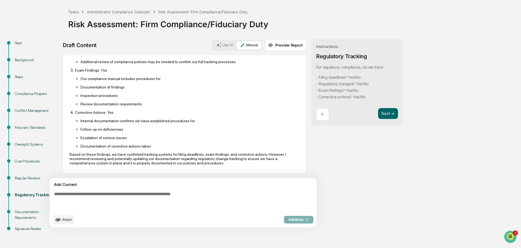
scroll to position [132, 0]
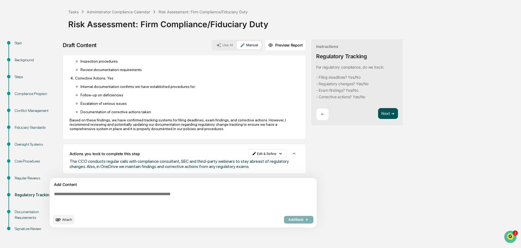
click at [378, 113] on button "Next ➔" at bounding box center [388, 113] width 20 height 11
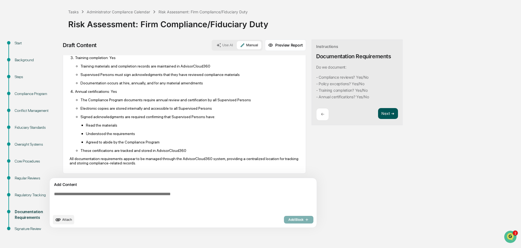
click at [378, 114] on button "Next ➔" at bounding box center [388, 113] width 20 height 11
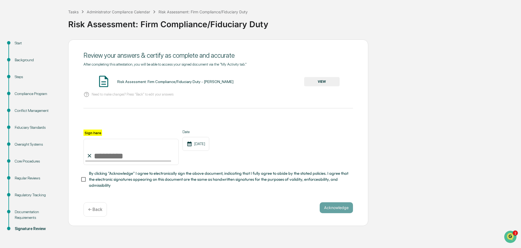
click at [321, 81] on button "VIEW" at bounding box center [321, 81] width 35 height 9
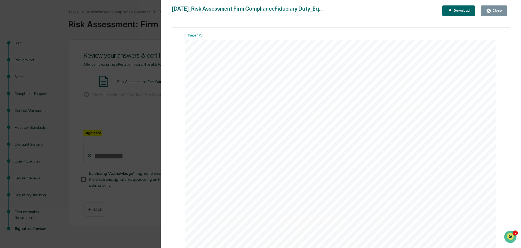
click at [456, 10] on div "Download" at bounding box center [460, 11] width 17 height 4
click at [496, 9] on div "Close" at bounding box center [496, 11] width 11 height 4
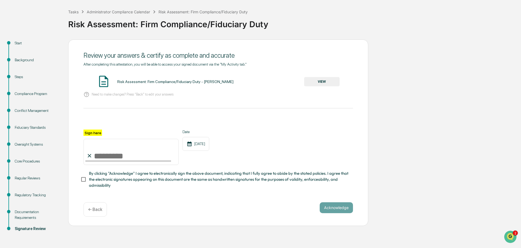
click at [126, 159] on input "Sign here" at bounding box center [130, 152] width 95 height 26
type input "**********"
click at [70, 164] on div "**********" at bounding box center [218, 133] width 300 height 187
click at [346, 210] on button "Acknowledge" at bounding box center [335, 208] width 33 height 11
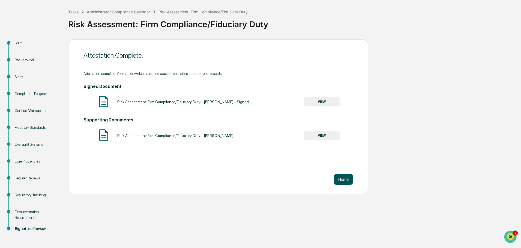
click at [342, 180] on button "Home" at bounding box center [343, 179] width 19 height 11
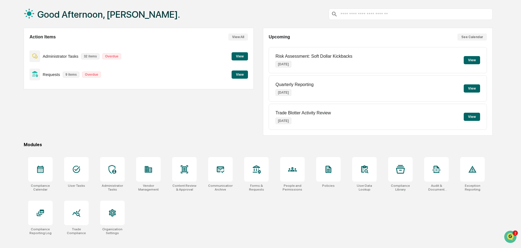
click at [243, 55] on button "View" at bounding box center [239, 56] width 16 height 8
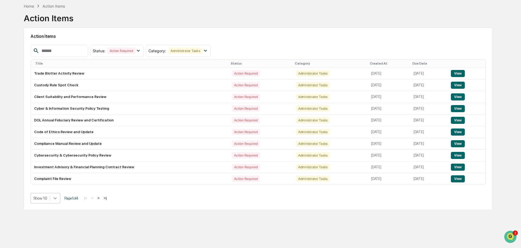
click at [54, 196] on icon at bounding box center [54, 198] width 5 height 5
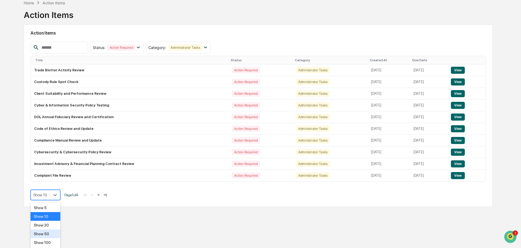
click at [42, 233] on div "Show 50" at bounding box center [46, 234] width 30 height 9
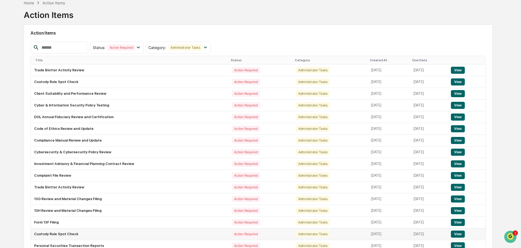
scroll to position [245, 0]
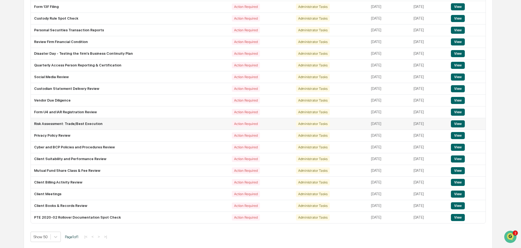
click at [458, 124] on button "View" at bounding box center [458, 123] width 14 height 7
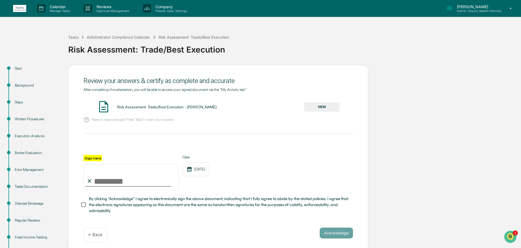
click at [25, 152] on div "Broker Evaluation" at bounding box center [37, 153] width 45 height 6
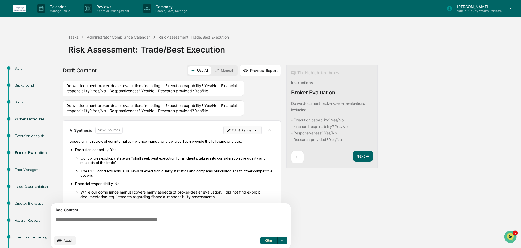
click at [246, 129] on html "Calendar Manage Tasks Reviews Approval Management Company People, Data, Setting…" at bounding box center [260, 124] width 521 height 248
click at [242, 150] on div "Delete Result" at bounding box center [240, 150] width 40 height 9
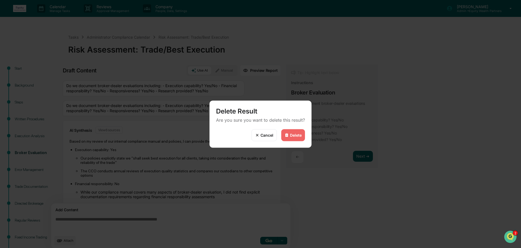
click at [298, 135] on div "Delete" at bounding box center [296, 135] width 12 height 5
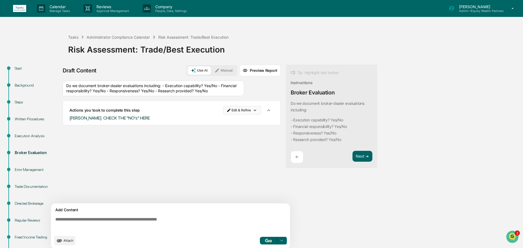
click at [252, 110] on html "Calendar Manage Tasks Reviews Approval Management Company People, Data, Setting…" at bounding box center [261, 124] width 523 height 248
click at [248, 130] on div "Delete Result" at bounding box center [243, 130] width 40 height 9
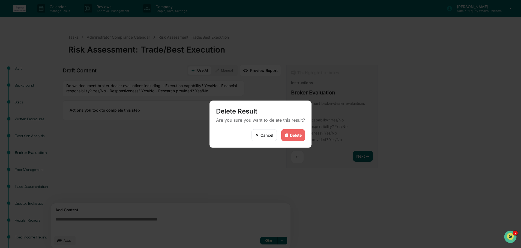
click at [291, 136] on div "Delete" at bounding box center [296, 135] width 12 height 5
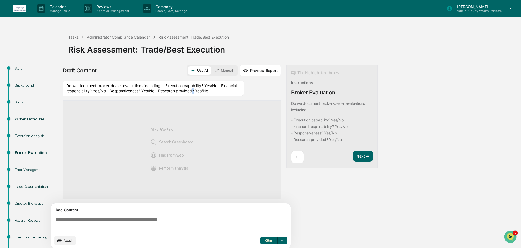
click at [194, 93] on div "Do we document broker-dealer evaluations including: - Execution capability? Yes…" at bounding box center [154, 89] width 182 height 16
click at [216, 94] on div "Do we document broker-dealer evaluations including: - Execution capability? Yes…" at bounding box center [154, 89] width 182 height 16
click at [31, 136] on div "Execution Analysis" at bounding box center [37, 136] width 45 height 6
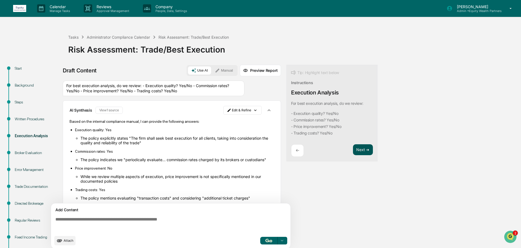
click at [369, 149] on button "Next ➔" at bounding box center [363, 149] width 20 height 11
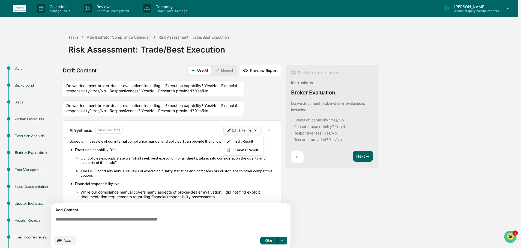
click at [250, 131] on html "Calendar Manage Tasks Reviews Approval Management Company People, Data, Setting…" at bounding box center [260, 124] width 521 height 248
click at [241, 151] on div "Delete Result" at bounding box center [240, 150] width 40 height 9
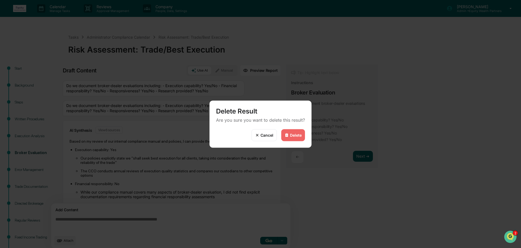
click at [294, 134] on div "Delete" at bounding box center [296, 135] width 12 height 5
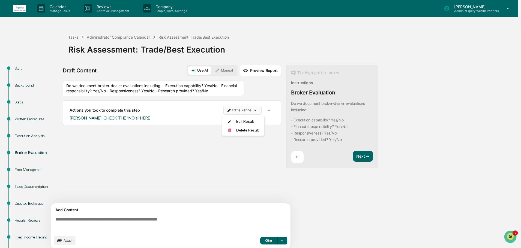
click at [255, 109] on html "Calendar Manage Tasks Reviews Approval Management Company People, Data, Setting…" at bounding box center [260, 124] width 521 height 248
click at [247, 130] on div "Delete Result" at bounding box center [243, 130] width 40 height 9
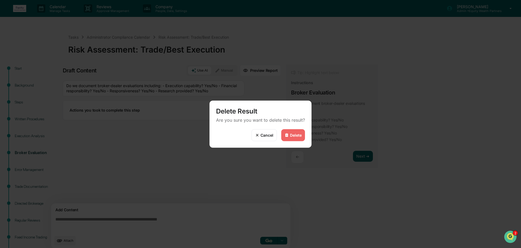
click at [297, 136] on div "Delete" at bounding box center [296, 135] width 12 height 5
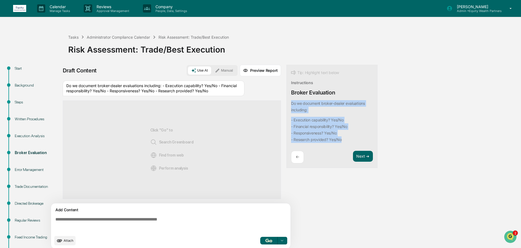
drag, startPoint x: 291, startPoint y: 104, endPoint x: 348, endPoint y: 138, distance: 66.8
click at [348, 138] on div "Tip: Highlight text below Instructions Broker Evaluation Do we document broker-…" at bounding box center [331, 117] width 91 height 104
copy div "Do we document broker-dealer evaluations including: - Execution capability? Yes…"
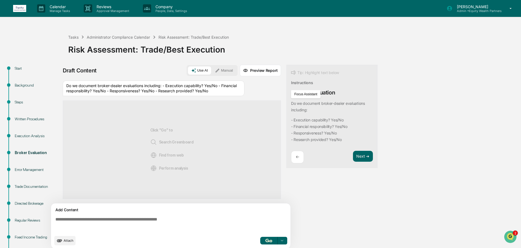
click at [104, 221] on textarea at bounding box center [171, 225] width 237 height 20
paste textarea "**********"
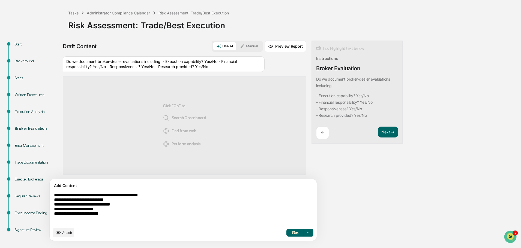
scroll to position [25, 0]
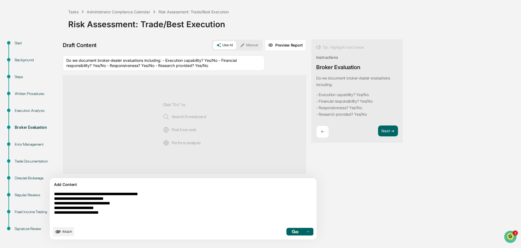
type textarea "**********"
click at [292, 232] on img "button" at bounding box center [295, 232] width 7 height 4
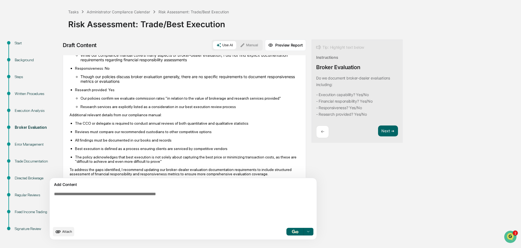
scroll to position [123, 0]
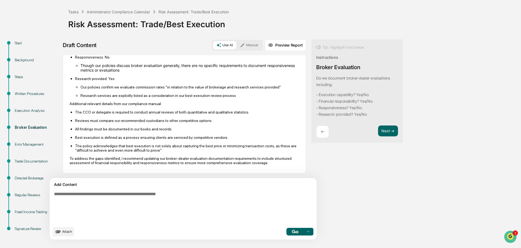
click at [39, 163] on div "Trade Documentation" at bounding box center [37, 162] width 45 height 6
click at [378, 133] on button "Next ➔" at bounding box center [388, 131] width 20 height 11
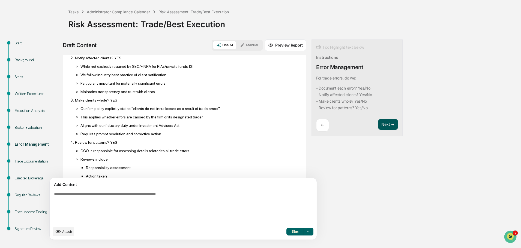
click at [364, 133] on div "Tip: Highlight text below Instructions Error Management For trade errors, do we…" at bounding box center [356, 88] width 91 height 97
click at [378, 125] on button "Next ➔" at bounding box center [388, 124] width 20 height 11
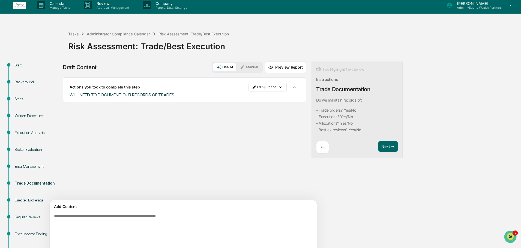
scroll to position [0, 0]
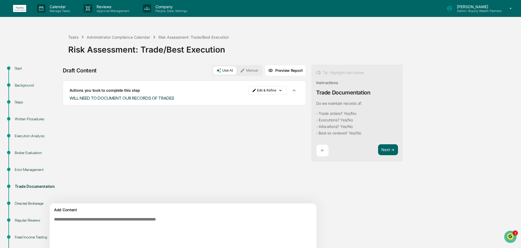
click at [291, 92] on icon "button" at bounding box center [294, 91] width 6 height 6
click at [249, 91] on html "Calendar Manage Tasks Reviews Approval Management Company People, Data, Setting…" at bounding box center [260, 124] width 521 height 248
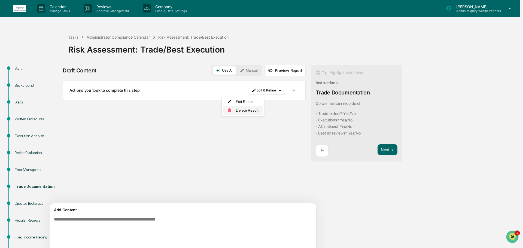
click at [244, 110] on div "Delete Result" at bounding box center [243, 110] width 40 height 9
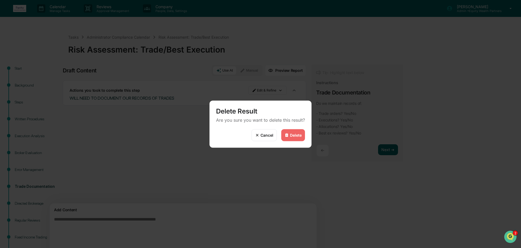
click at [293, 136] on div "Delete" at bounding box center [296, 135] width 12 height 5
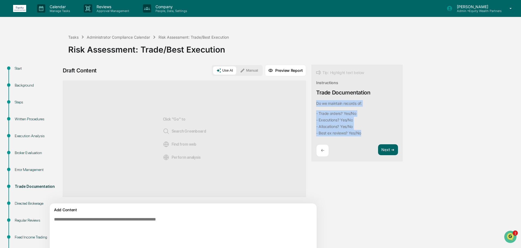
drag, startPoint x: 291, startPoint y: 102, endPoint x: 342, endPoint y: 134, distance: 60.7
click at [342, 134] on div "Tip: Highlight text below Instructions Trade Documentation Do we maintain recor…" at bounding box center [356, 113] width 91 height 97
copy div "Do we maintain records of: - Trade orders? Yes/No - Executions? Yes/No - Alloca…"
click at [162, 218] on textarea at bounding box center [170, 233] width 237 height 36
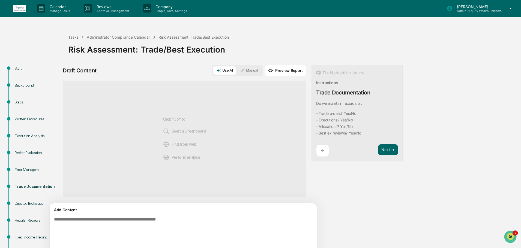
paste textarea "**********"
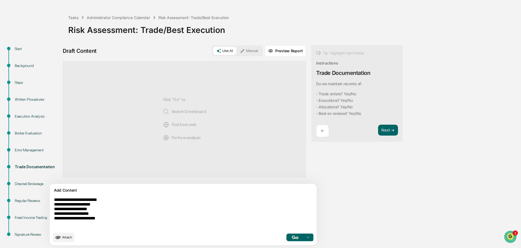
scroll to position [25, 0]
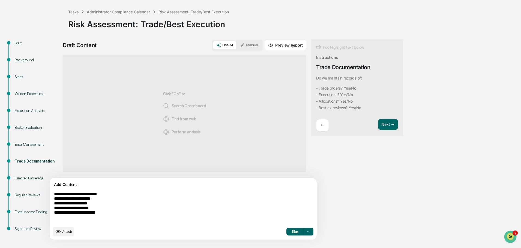
type textarea "**********"
click at [286, 233] on button "button" at bounding box center [294, 232] width 17 height 8
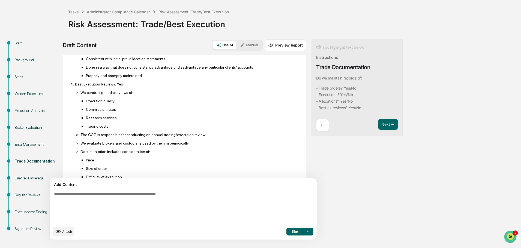
scroll to position [208, 0]
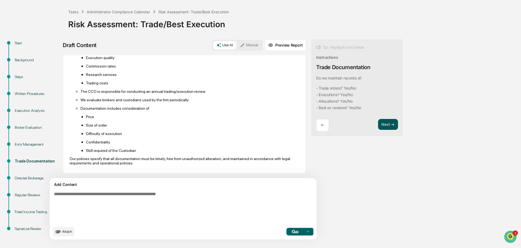
click at [378, 127] on button "Next ➔" at bounding box center [388, 124] width 20 height 11
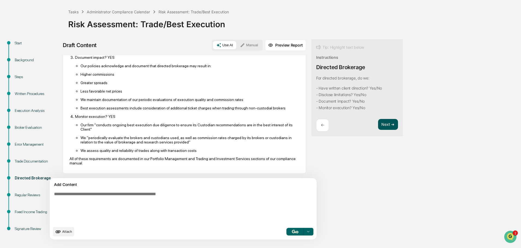
click at [378, 126] on button "Next ➔" at bounding box center [388, 124] width 20 height 11
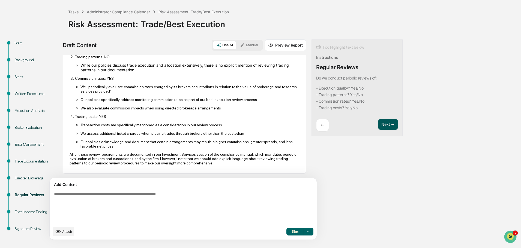
click at [378, 126] on button "Next ➔" at bounding box center [388, 124] width 20 height 11
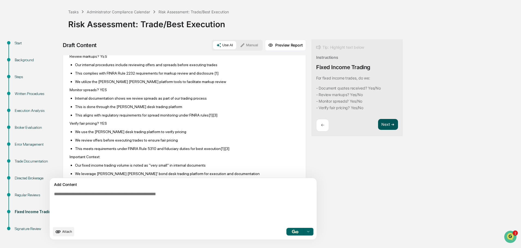
click at [378, 126] on button "Next ➔" at bounding box center [388, 124] width 20 height 11
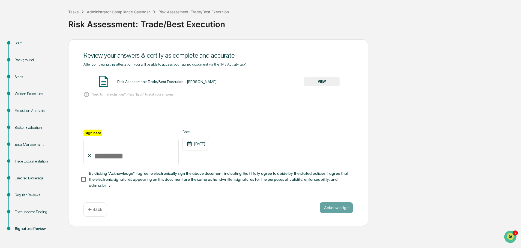
click at [318, 81] on button "VIEW" at bounding box center [321, 81] width 35 height 9
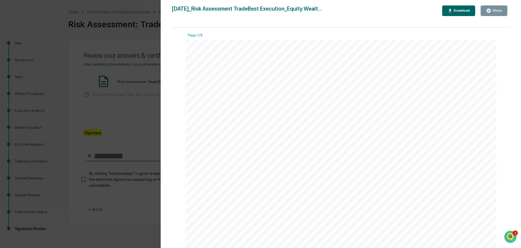
click at [456, 9] on div "Download" at bounding box center [460, 11] width 17 height 4
click at [493, 12] on div "Close" at bounding box center [496, 11] width 11 height 4
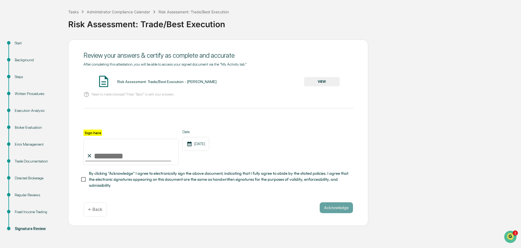
click at [104, 157] on input "Sign here" at bounding box center [130, 152] width 95 height 26
type input "**********"
click at [344, 212] on button "Acknowledge" at bounding box center [335, 208] width 33 height 11
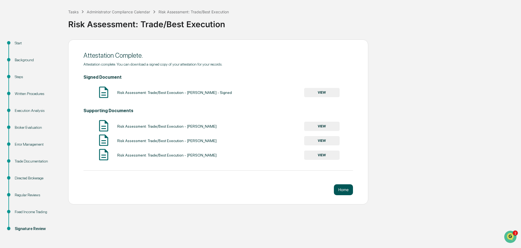
click at [345, 192] on button "Home" at bounding box center [343, 190] width 19 height 11
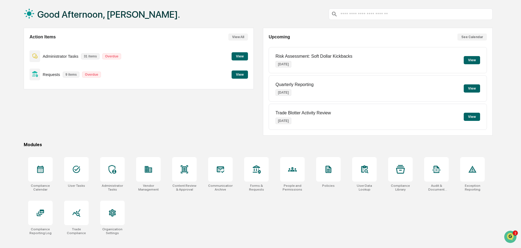
click at [246, 55] on button "View" at bounding box center [239, 56] width 16 height 8
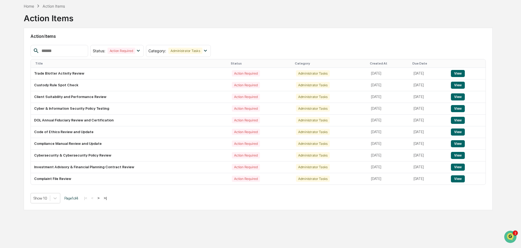
click at [50, 202] on div "Action Items Status : Action Required Select/Deselect All Action Required Resol…" at bounding box center [258, 119] width 469 height 183
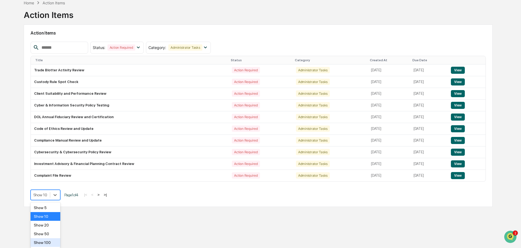
click at [46, 235] on div "Show 50" at bounding box center [46, 234] width 30 height 9
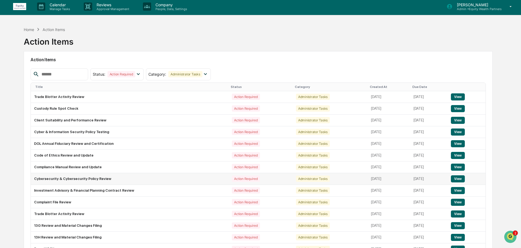
scroll to position [0, 0]
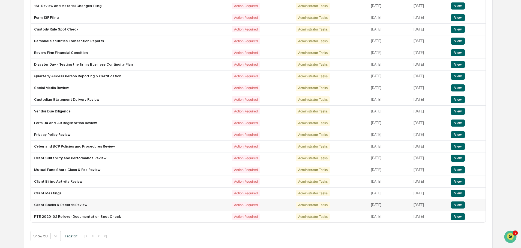
click at [461, 205] on button "View" at bounding box center [458, 205] width 14 height 7
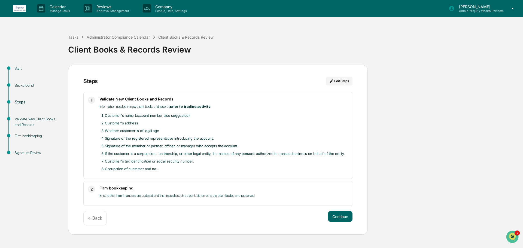
click at [72, 38] on div "Tasks" at bounding box center [73, 37] width 10 height 5
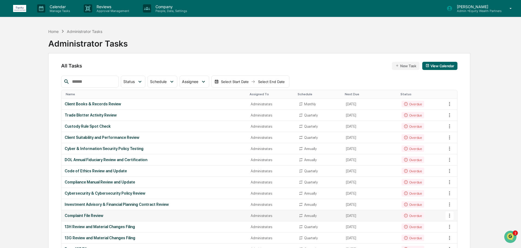
click at [98, 215] on div "Complaint File Review" at bounding box center [154, 216] width 179 height 4
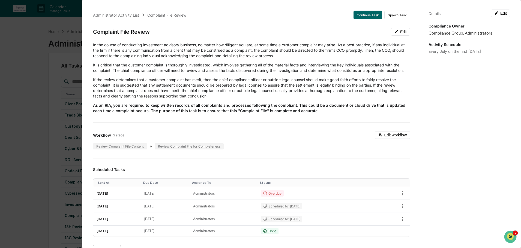
click at [28, 49] on div "Administrator Activity List Complaint File Review Continue Task Spawn Task Comp…" at bounding box center [260, 124] width 521 height 248
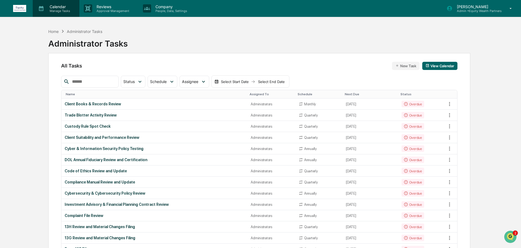
click at [55, 5] on p "Calendar" at bounding box center [59, 6] width 28 height 5
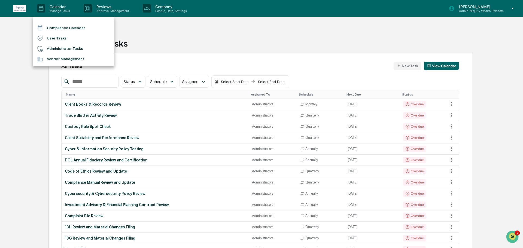
click at [111, 9] on div at bounding box center [261, 124] width 523 height 248
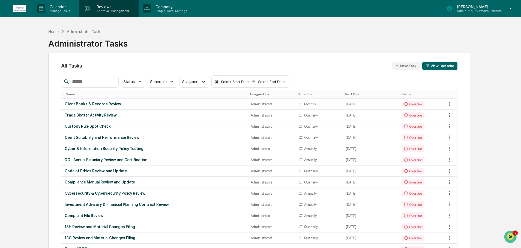
click at [108, 9] on p "Approval Management" at bounding box center [112, 11] width 40 height 4
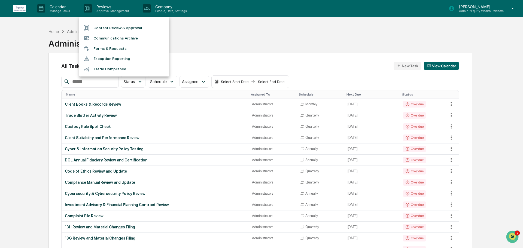
click at [113, 48] on li "Forms & Requests" at bounding box center [124, 49] width 90 height 10
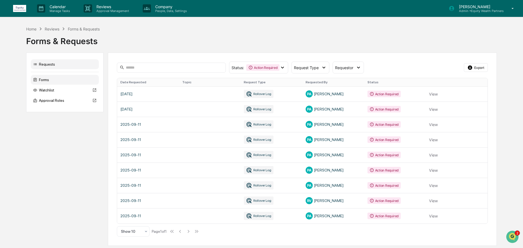
click at [47, 80] on div "Forms" at bounding box center [65, 80] width 68 height 10
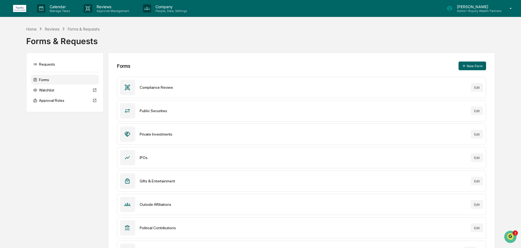
click at [53, 29] on div "Reviews" at bounding box center [52, 29] width 15 height 5
click at [113, 8] on p "Reviews" at bounding box center [112, 6] width 40 height 5
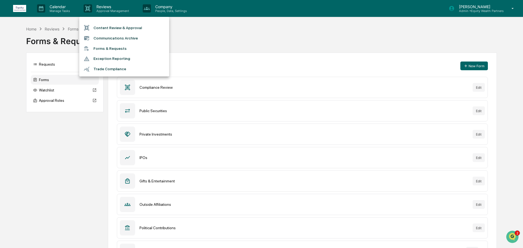
click at [110, 48] on li "Forms & Requests" at bounding box center [124, 49] width 90 height 10
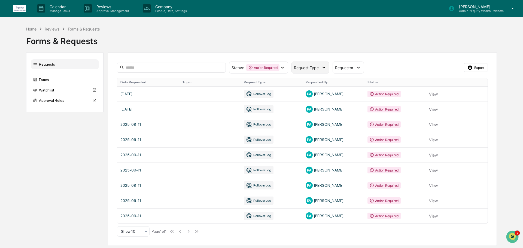
click at [313, 67] on span "Request Type" at bounding box center [306, 67] width 25 height 5
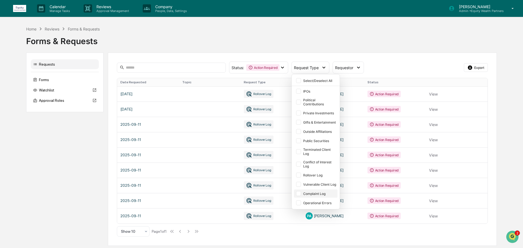
click at [300, 194] on div at bounding box center [298, 193] width 5 height 5
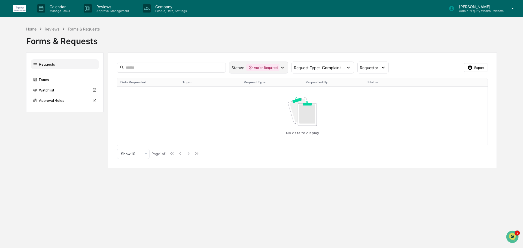
click at [283, 67] on icon at bounding box center [283, 68] width 6 height 6
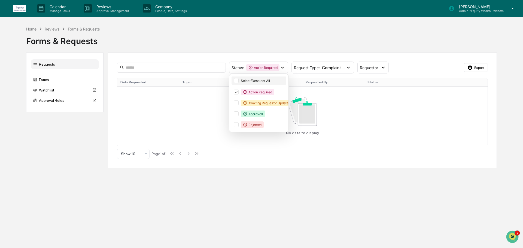
click at [237, 81] on div at bounding box center [236, 80] width 5 height 5
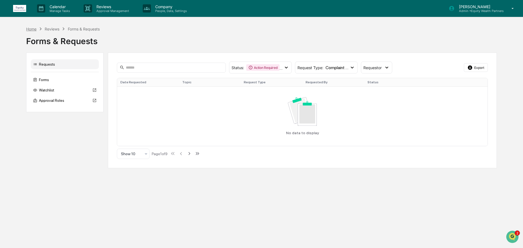
click at [30, 30] on div "Home" at bounding box center [31, 29] width 10 height 5
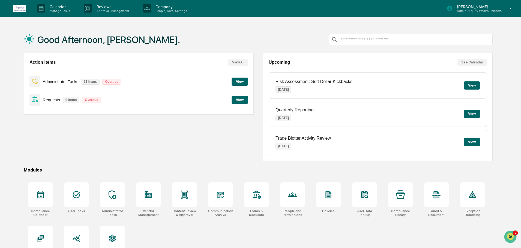
click at [236, 84] on button "View" at bounding box center [239, 82] width 16 height 8
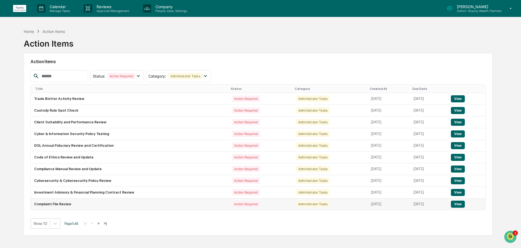
click at [460, 204] on button "View" at bounding box center [458, 204] width 14 height 7
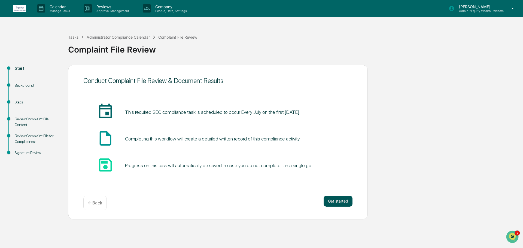
click at [334, 200] on button "Get started" at bounding box center [338, 201] width 29 height 11
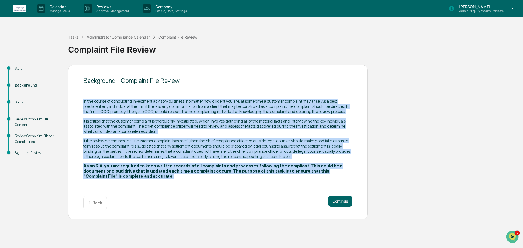
drag, startPoint x: 83, startPoint y: 103, endPoint x: 326, endPoint y: 174, distance: 253.3
click at [326, 174] on div "Background - Complaint File Review In the course of conducting investment advis…" at bounding box center [218, 142] width 300 height 155
copy div "In the course of conducting investment advisory business, no matter how diligen…"
click at [340, 200] on button "Continue" at bounding box center [340, 201] width 25 height 11
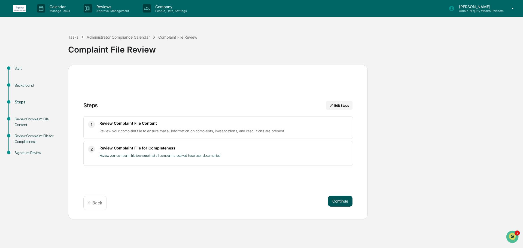
click at [345, 202] on button "Continue" at bounding box center [340, 201] width 25 height 11
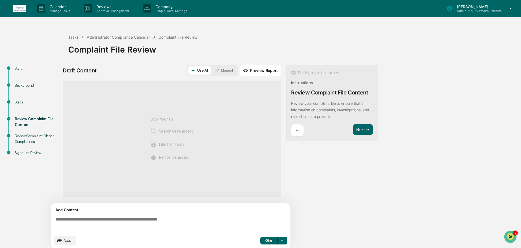
click at [222, 67] on button "Manual" at bounding box center [224, 71] width 25 height 8
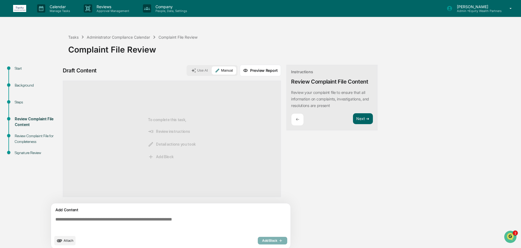
click at [137, 220] on textarea at bounding box center [171, 225] width 237 height 20
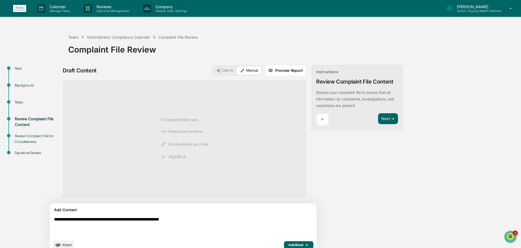
type textarea "**********"
click at [288, 245] on span "Add Block" at bounding box center [298, 245] width 21 height 4
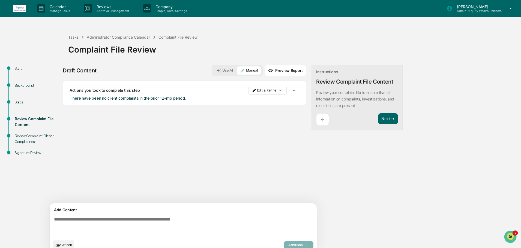
click at [142, 223] on textarea at bounding box center [170, 227] width 237 height 24
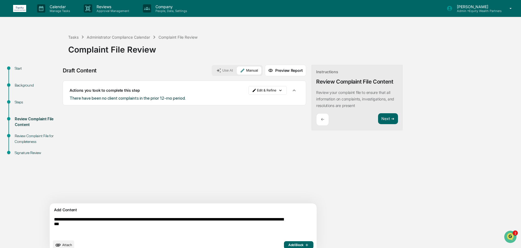
type textarea "**********"
click at [284, 243] on button "Add Block" at bounding box center [298, 246] width 29 height 8
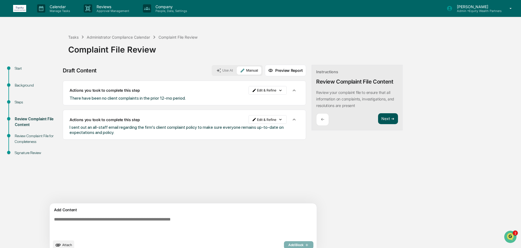
click at [378, 120] on button "Next ➔" at bounding box center [388, 118] width 20 height 11
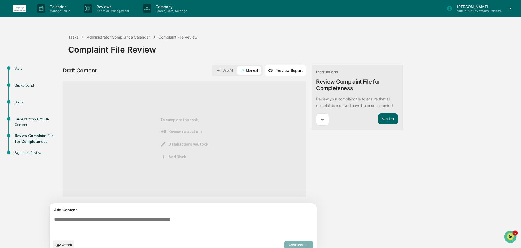
click at [167, 222] on textarea at bounding box center [170, 227] width 237 height 24
type textarea "**********"
click at [288, 244] on span "Add Block" at bounding box center [298, 245] width 21 height 4
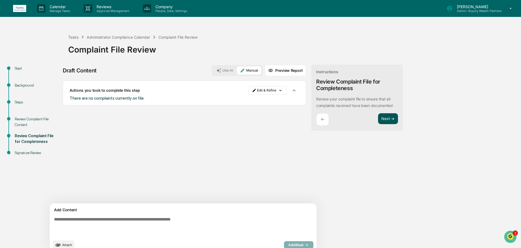
click at [378, 116] on button "Next ➔" at bounding box center [388, 118] width 20 height 11
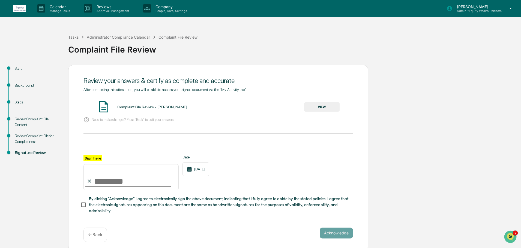
click at [325, 106] on button "VIEW" at bounding box center [321, 106] width 35 height 9
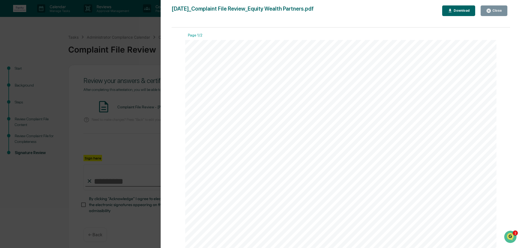
click at [464, 11] on div "Download" at bounding box center [460, 11] width 17 height 4
click at [503, 9] on button "Close" at bounding box center [493, 10] width 27 height 11
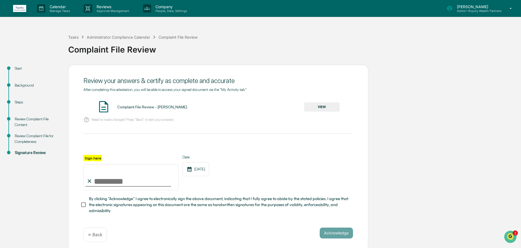
click at [127, 182] on input "Sign here" at bounding box center [130, 177] width 95 height 26
type input "**********"
click at [336, 234] on button "Acknowledge" at bounding box center [335, 233] width 33 height 11
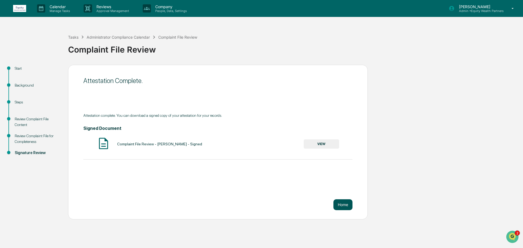
click at [342, 205] on button "Home" at bounding box center [343, 205] width 19 height 11
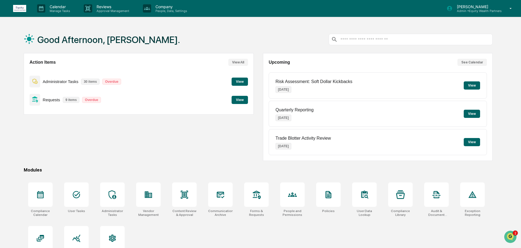
click at [241, 80] on button "View" at bounding box center [239, 82] width 16 height 8
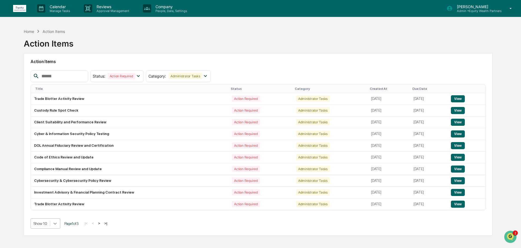
scroll to position [29, 0]
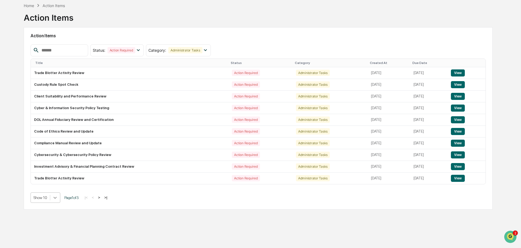
click at [55, 224] on body "Calendar Manage Tasks Reviews Approval Management Company People, Data, Setting…" at bounding box center [260, 111] width 521 height 274
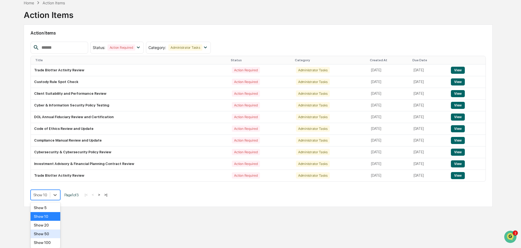
click at [47, 235] on div "Show 50" at bounding box center [46, 234] width 30 height 9
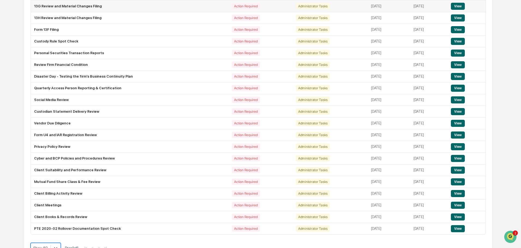
scroll to position [222, 0]
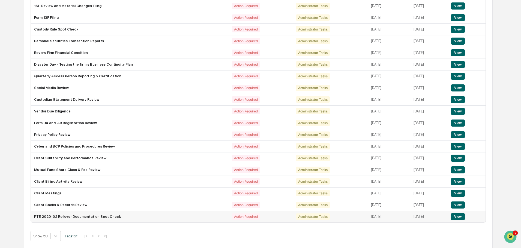
click at [459, 216] on button "View" at bounding box center [458, 216] width 14 height 7
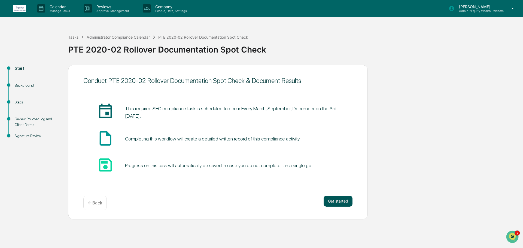
click at [338, 201] on button "Get started" at bounding box center [338, 201] width 29 height 11
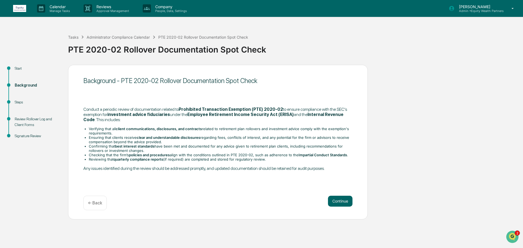
click at [338, 201] on button "Continue" at bounding box center [340, 201] width 25 height 11
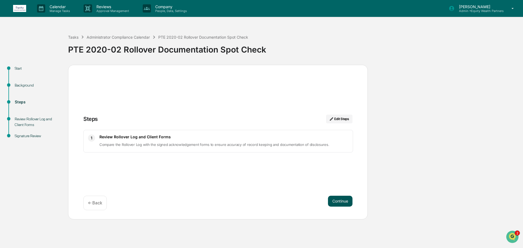
click at [345, 206] on button "Continue" at bounding box center [340, 201] width 25 height 11
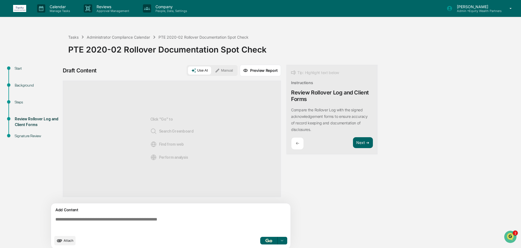
click at [67, 240] on span "Attach" at bounding box center [69, 241] width 10 height 4
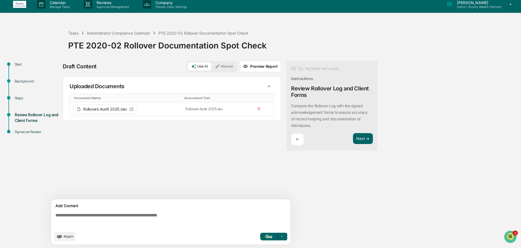
click at [221, 64] on button "Manual" at bounding box center [224, 66] width 25 height 8
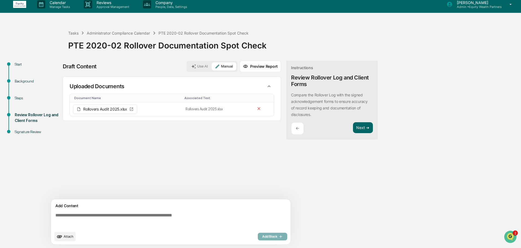
click at [153, 220] on textarea at bounding box center [171, 221] width 237 height 20
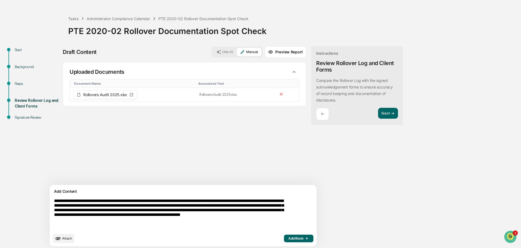
scroll to position [20, 0]
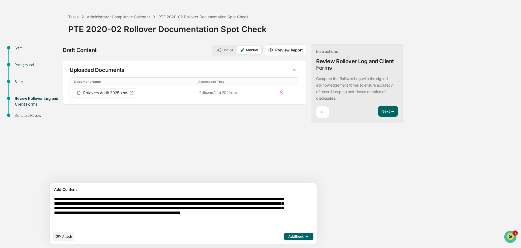
type textarea "**********"
click at [288, 237] on span "Add Block" at bounding box center [298, 237] width 21 height 4
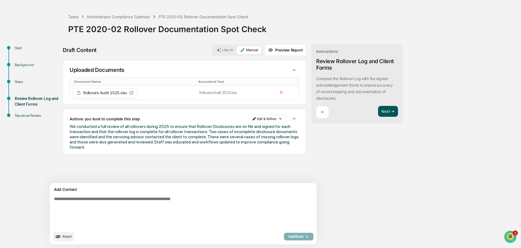
click at [378, 114] on button "Next ➔" at bounding box center [388, 111] width 20 height 11
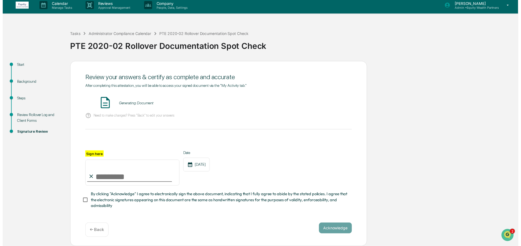
scroll to position [5, 0]
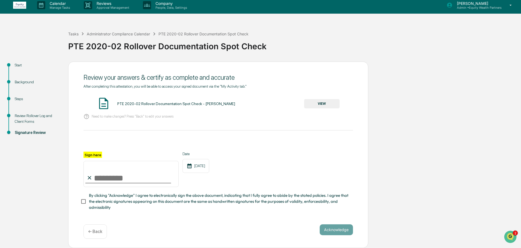
click at [316, 102] on button "VIEW" at bounding box center [321, 103] width 35 height 9
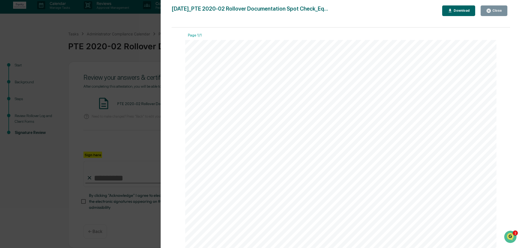
click at [464, 12] on div "Download" at bounding box center [460, 11] width 17 height 4
click at [499, 12] on div "Close" at bounding box center [496, 11] width 11 height 4
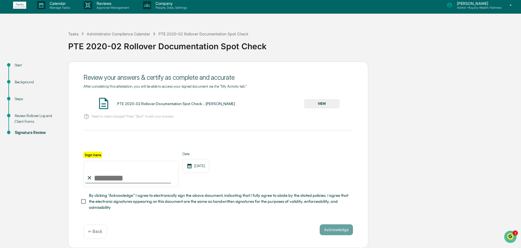
click at [129, 175] on input "Sign here" at bounding box center [130, 174] width 95 height 26
type input "**********"
click at [334, 232] on button "Acknowledge" at bounding box center [335, 230] width 33 height 11
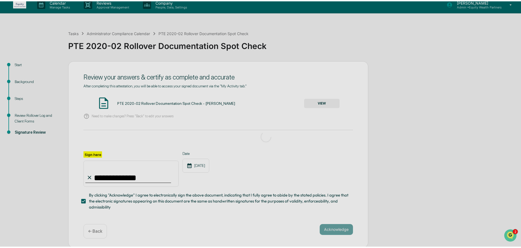
scroll to position [0, 0]
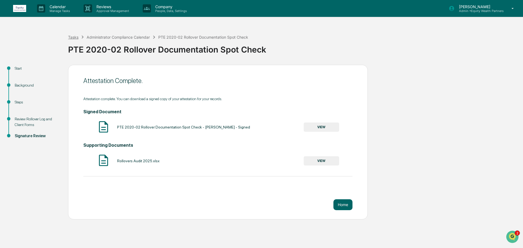
click at [73, 38] on div "Tasks" at bounding box center [73, 37] width 10 height 5
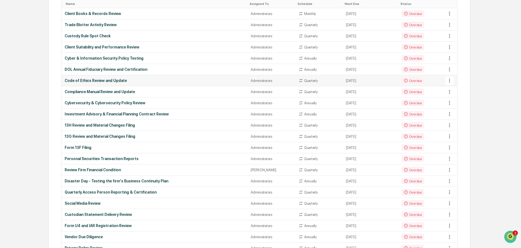
scroll to position [91, 0]
click at [91, 148] on div "Form 13F Filing" at bounding box center [154, 147] width 179 height 4
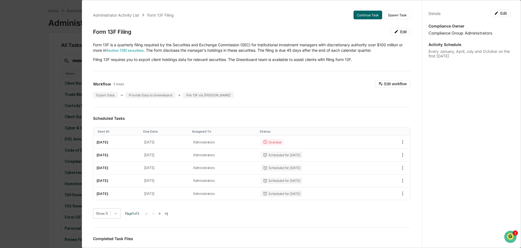
scroll to position [0, 0]
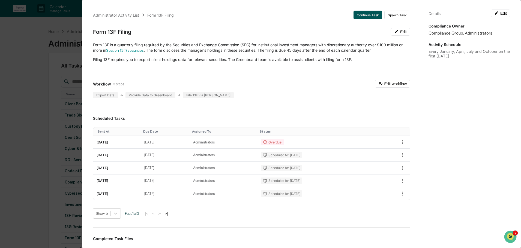
click at [358, 15] on button "Continue Task" at bounding box center [367, 15] width 29 height 9
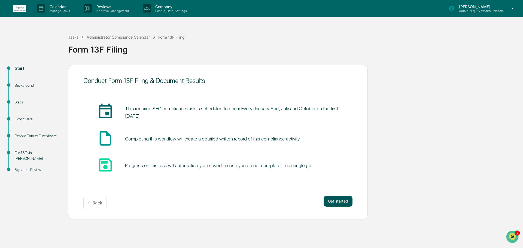
click at [334, 203] on button "Get started" at bounding box center [338, 201] width 29 height 11
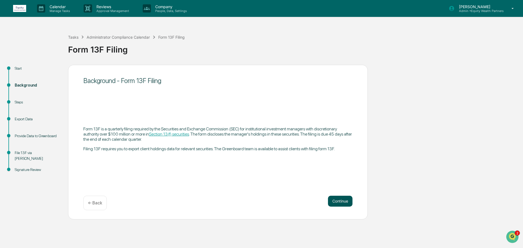
click at [334, 203] on button "Continue" at bounding box center [340, 201] width 25 height 11
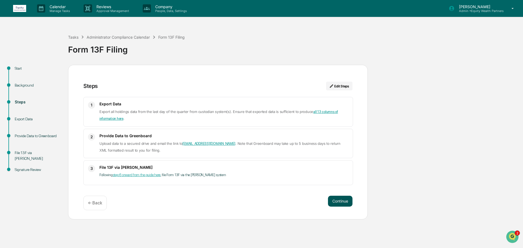
click at [339, 200] on button "Continue" at bounding box center [340, 201] width 25 height 11
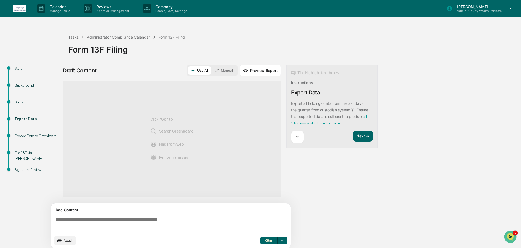
click at [67, 241] on span "Attach" at bounding box center [69, 241] width 10 height 4
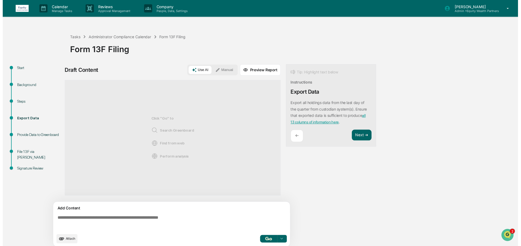
scroll to position [4, 0]
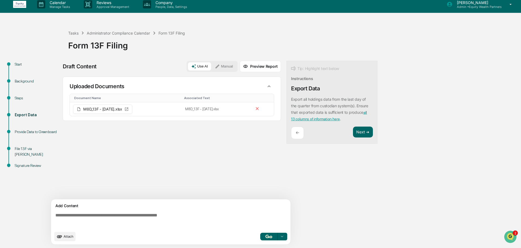
click at [183, 219] on textarea at bounding box center [171, 221] width 237 height 20
click at [226, 66] on button "Manual" at bounding box center [224, 66] width 25 height 8
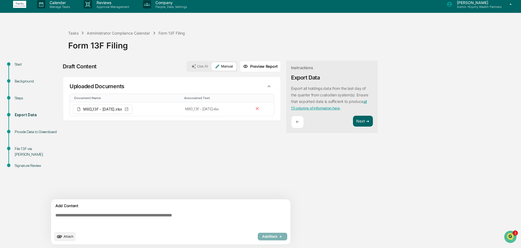
click at [152, 219] on textarea at bounding box center [171, 221] width 237 height 20
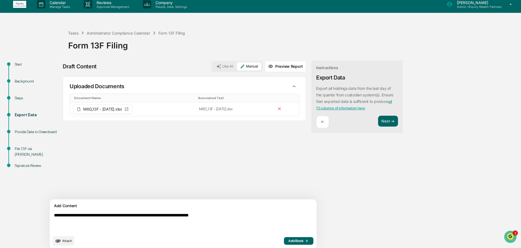
click at [172, 215] on textarea "**********" at bounding box center [170, 223] width 237 height 24
click at [204, 217] on textarea "**********" at bounding box center [170, 223] width 237 height 24
click at [276, 216] on textarea "**********" at bounding box center [170, 223] width 237 height 24
drag, startPoint x: 143, startPoint y: 217, endPoint x: 151, endPoint y: 217, distance: 7.9
click at [151, 217] on textarea "**********" at bounding box center [170, 223] width 237 height 24
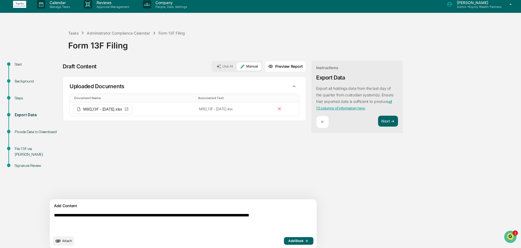
type textarea "**********"
click at [288, 242] on span "Add Block" at bounding box center [298, 241] width 21 height 4
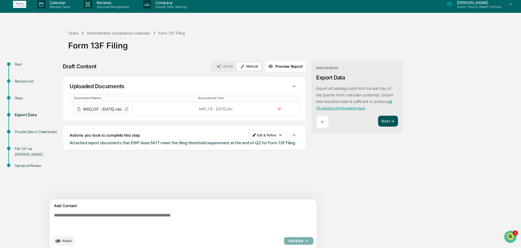
click at [378, 119] on button "Next ➔" at bounding box center [388, 121] width 20 height 11
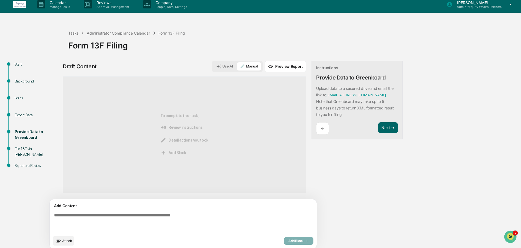
click at [168, 222] on textarea at bounding box center [170, 223] width 237 height 24
type textarea "**********"
click at [288, 242] on span "Add Block" at bounding box center [298, 241] width 21 height 4
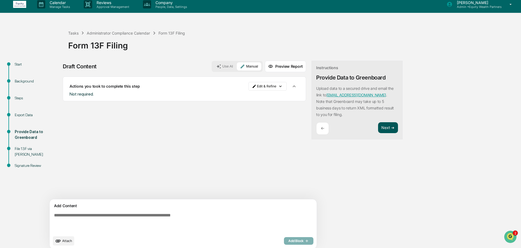
click at [378, 128] on button "Next ➔" at bounding box center [388, 127] width 20 height 11
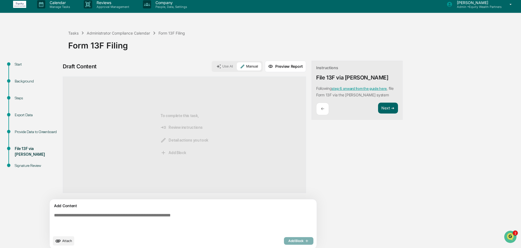
click at [340, 89] on link "step 6 onward from the guide here" at bounding box center [358, 88] width 55 height 4
click at [151, 216] on textarea at bounding box center [170, 223] width 237 height 24
type textarea "**********"
click at [288, 240] on span "Add Block" at bounding box center [298, 241] width 21 height 4
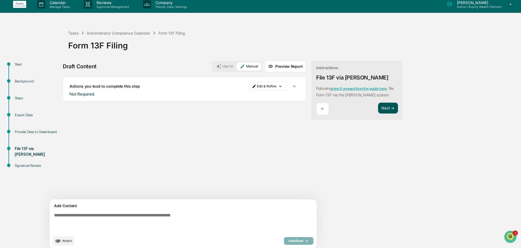
click at [378, 105] on button "Next ➔" at bounding box center [388, 108] width 20 height 11
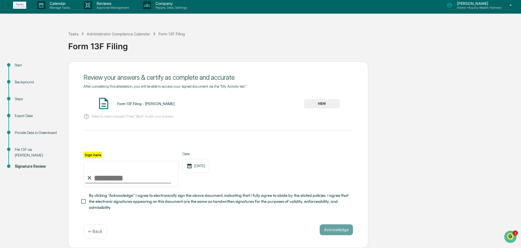
click at [324, 105] on button "VIEW" at bounding box center [321, 103] width 35 height 9
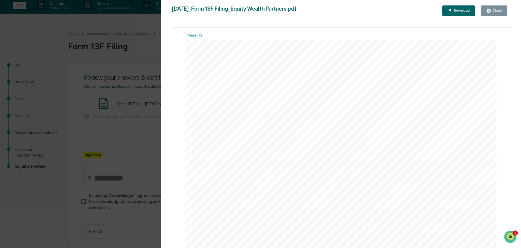
click at [494, 10] on div "Close" at bounding box center [496, 11] width 11 height 4
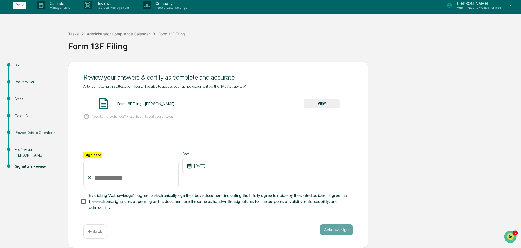
click at [119, 182] on input "Sign here" at bounding box center [130, 174] width 95 height 26
type input "**********"
click at [334, 231] on button "Acknowledge" at bounding box center [335, 230] width 33 height 11
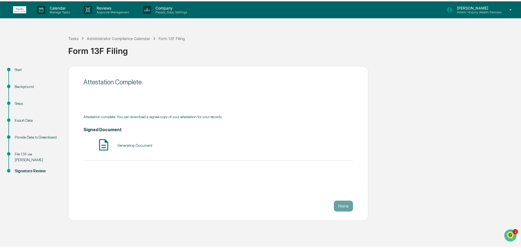
scroll to position [0, 0]
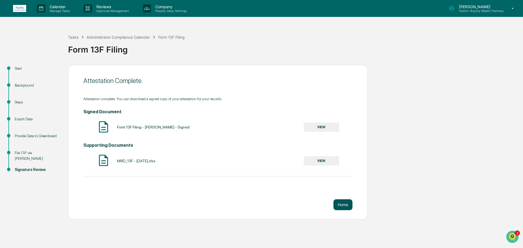
click at [342, 204] on button "Home" at bounding box center [343, 205] width 19 height 11
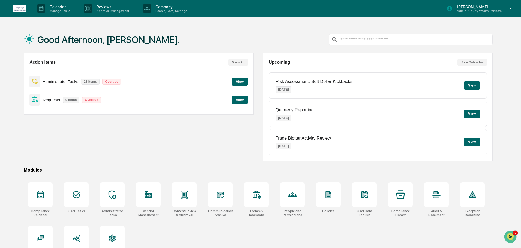
click at [239, 81] on button "View" at bounding box center [239, 82] width 16 height 8
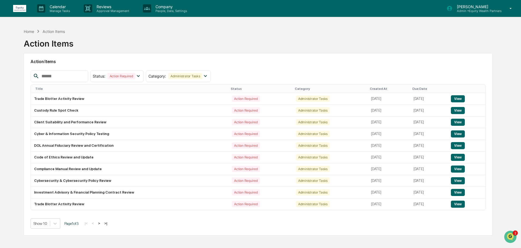
click at [412, 88] on div "Due Date" at bounding box center [428, 89] width 33 height 4
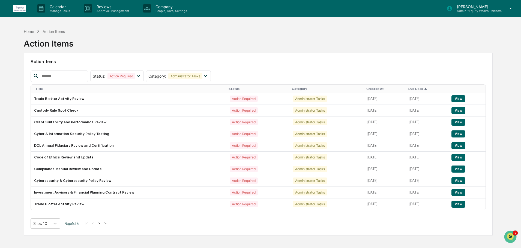
click at [410, 86] on th "Due Date ▲" at bounding box center [427, 89] width 42 height 8
click at [408, 87] on div "Due Date ▲" at bounding box center [427, 89] width 38 height 4
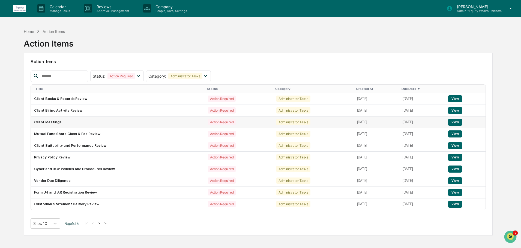
click at [459, 120] on button "View" at bounding box center [455, 122] width 14 height 7
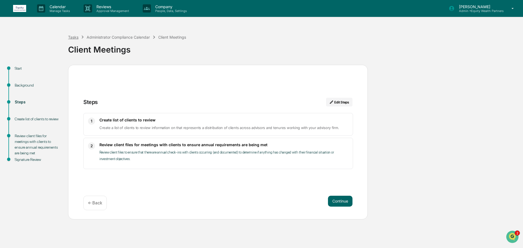
click at [76, 37] on div "Tasks" at bounding box center [73, 37] width 10 height 5
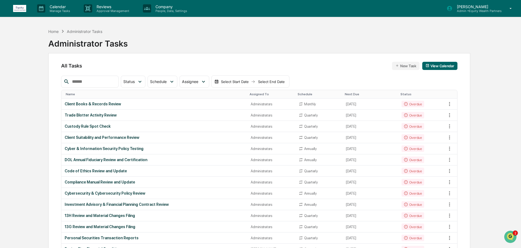
click at [347, 94] on div "Next Due" at bounding box center [370, 94] width 51 height 4
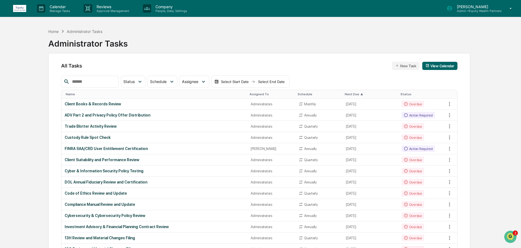
click at [347, 94] on div "Next Due ▲" at bounding box center [370, 94] width 51 height 4
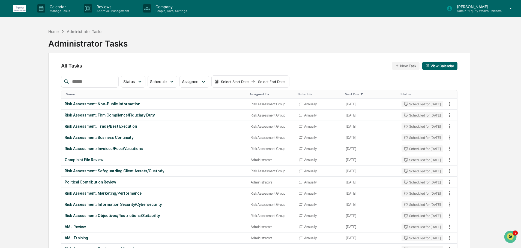
click at [347, 94] on div "Next Due ▼" at bounding box center [370, 94] width 51 height 4
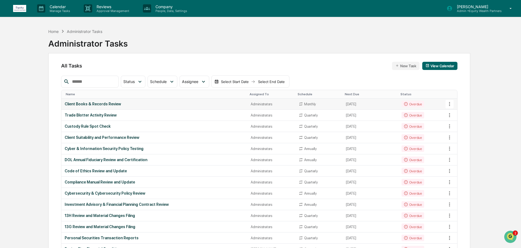
click at [104, 104] on div "Client Books & Records Review" at bounding box center [154, 104] width 179 height 4
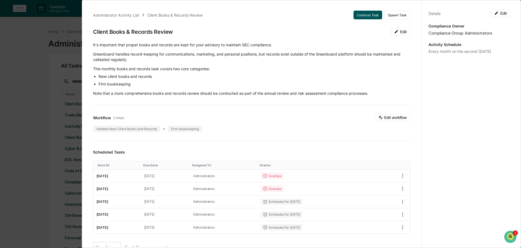
click at [356, 13] on button "Continue Task" at bounding box center [367, 15] width 29 height 9
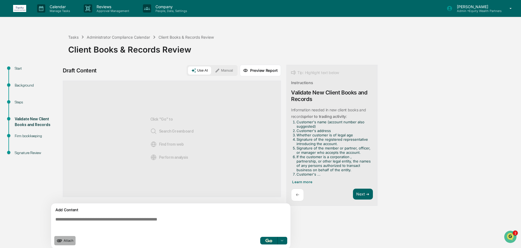
click at [65, 240] on span "Attach" at bounding box center [69, 241] width 10 height 4
click at [20, 69] on div "Start" at bounding box center [37, 69] width 45 height 6
